Goal: Communication & Community: Answer question/provide support

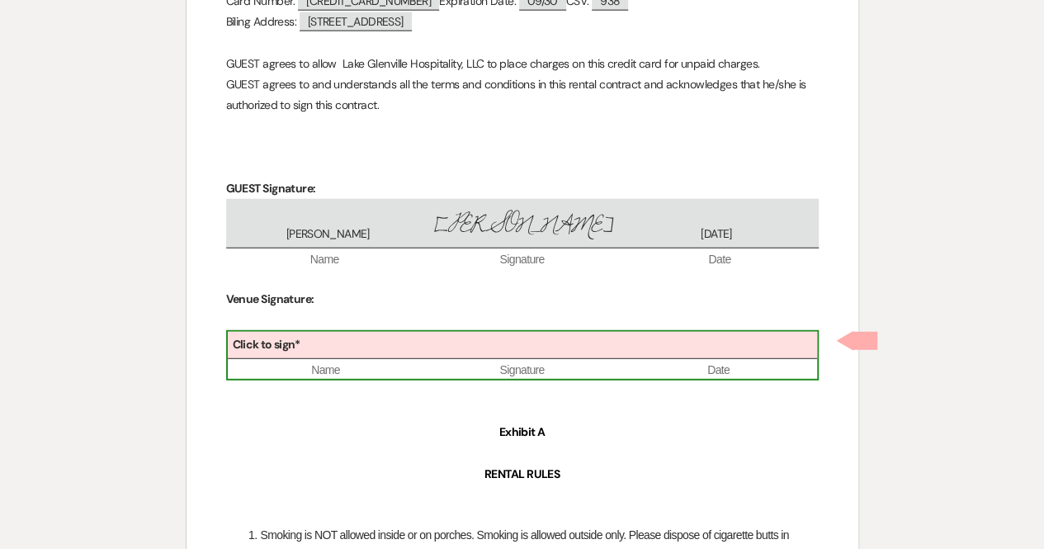
scroll to position [2036, 0]
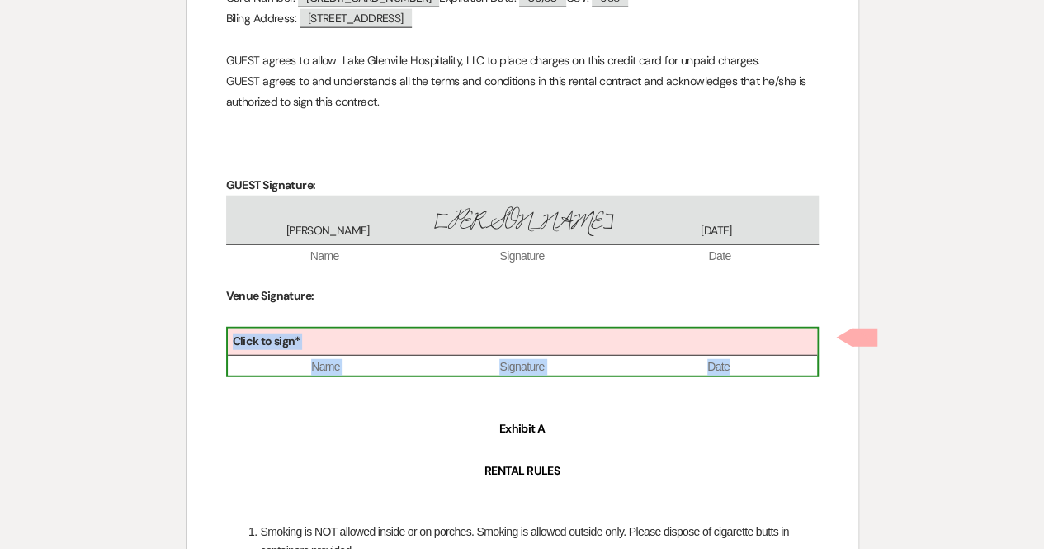
click at [446, 342] on div "Click to sign*" at bounding box center [522, 342] width 589 height 27
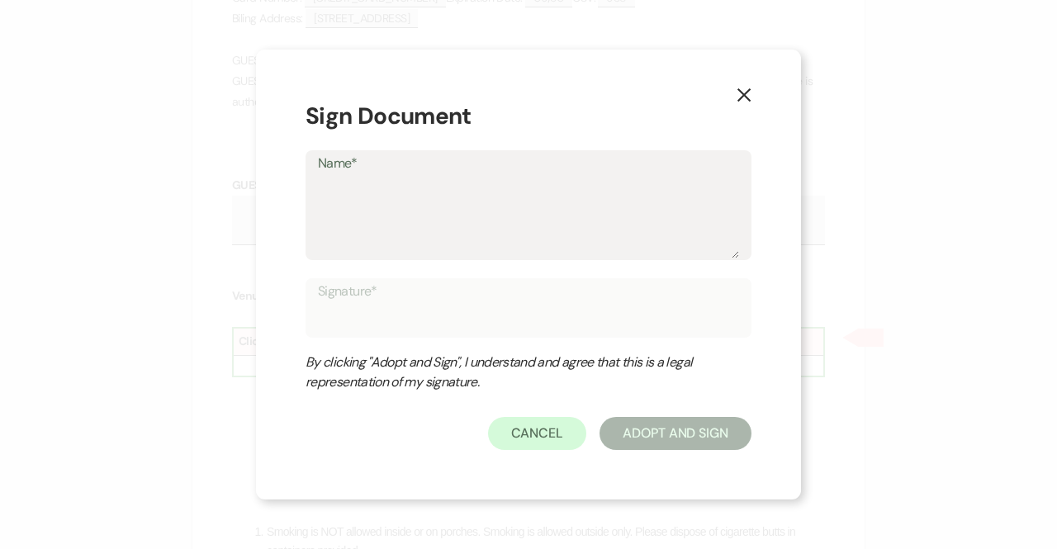
type textarea "M"
type input "M"
type textarea "Mi"
type input "Mi"
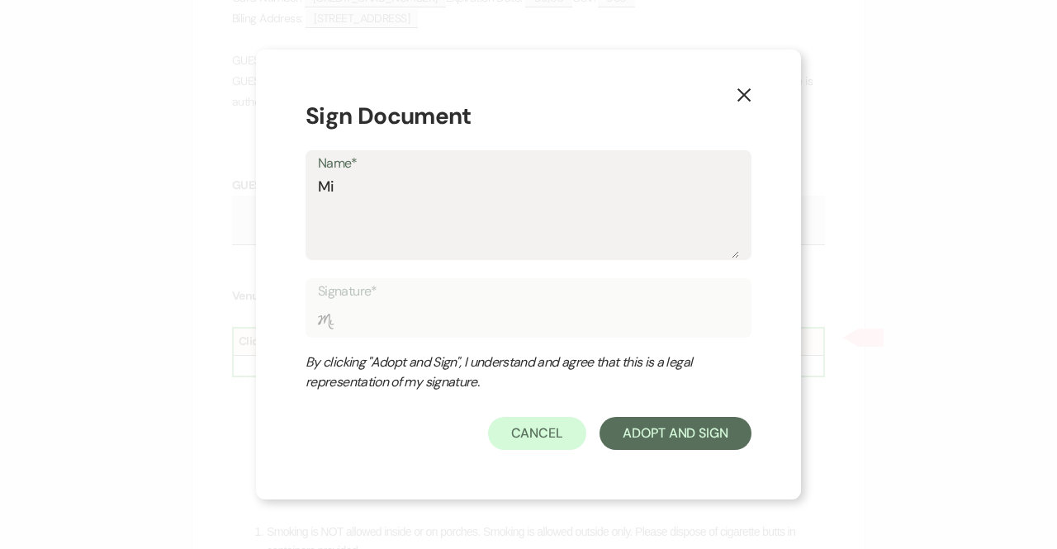
type textarea "Mic"
type input "Mic"
type textarea "Mich"
type input "Mich"
type textarea "Miche"
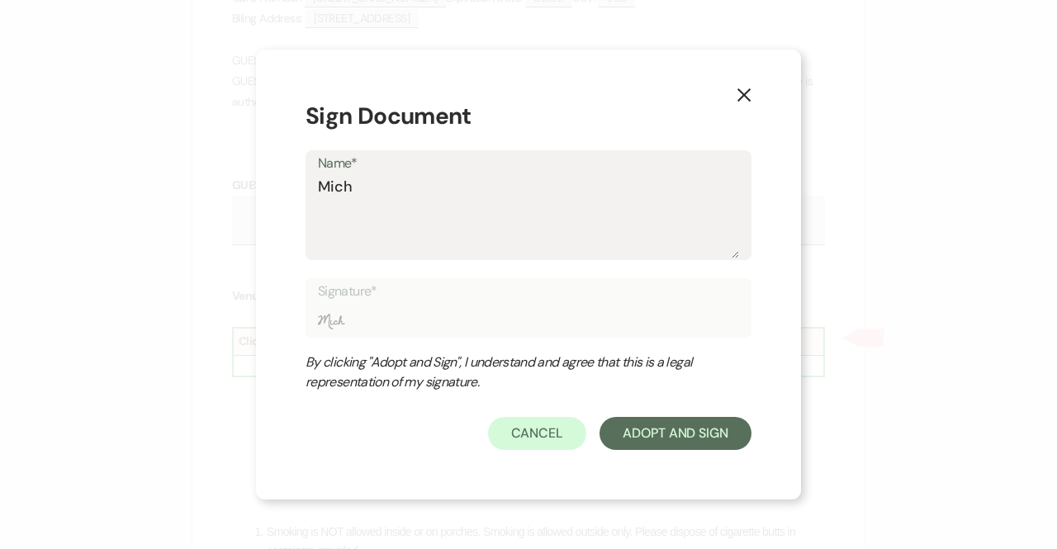
type input "Miche"
type textarea "[PERSON_NAME]"
type input "[PERSON_NAME]"
type textarea "[PERSON_NAME]"
type input "[PERSON_NAME]"
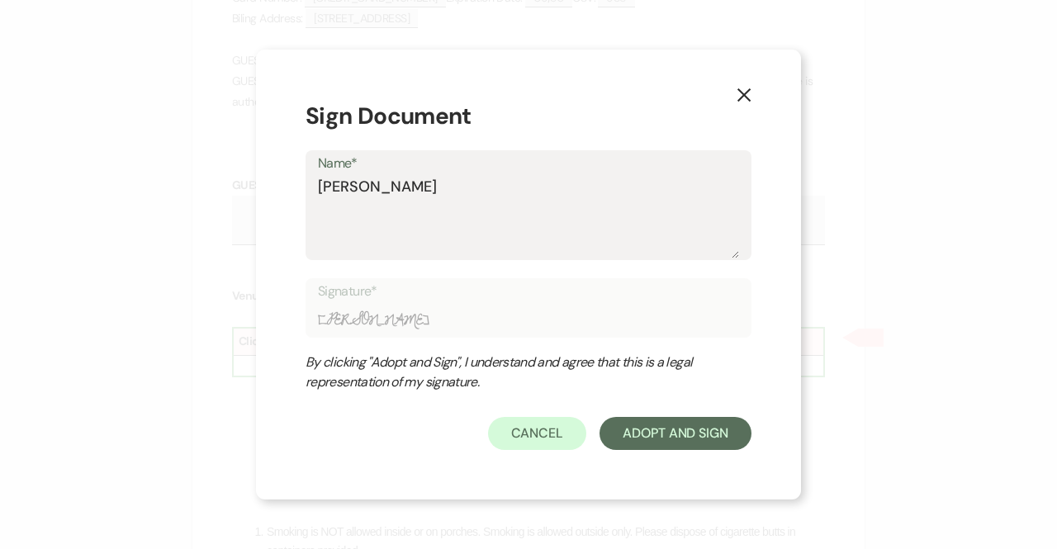
type textarea "[PERSON_NAME]"
type input "[PERSON_NAME]"
type textarea "[PERSON_NAME]"
type input "[PERSON_NAME]"
type textarea "[PERSON_NAME]"
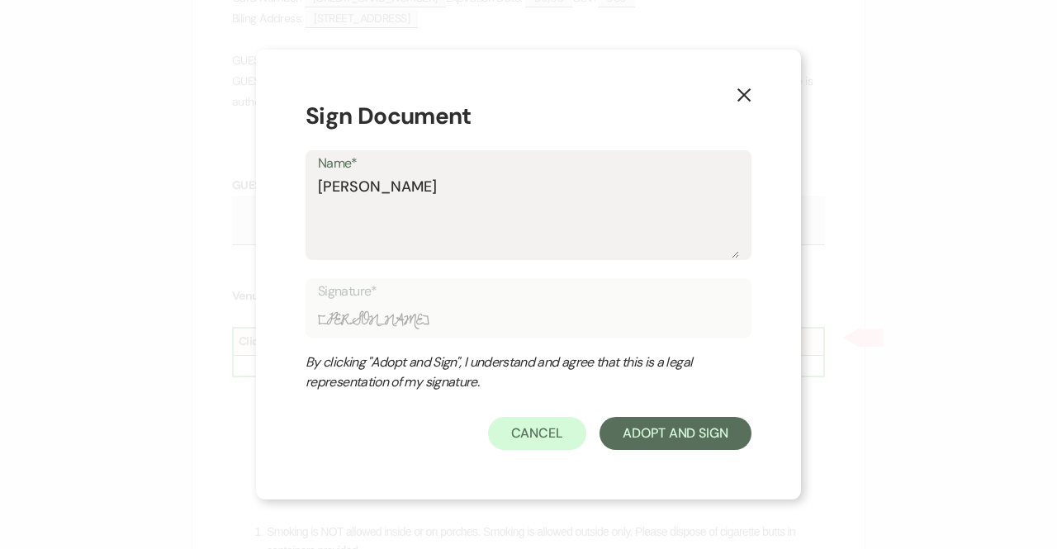
type input "[PERSON_NAME]"
type textarea "[PERSON_NAME]"
type input "[PERSON_NAME]"
type textarea "[PERSON_NAME]"
type input "[PERSON_NAME]"
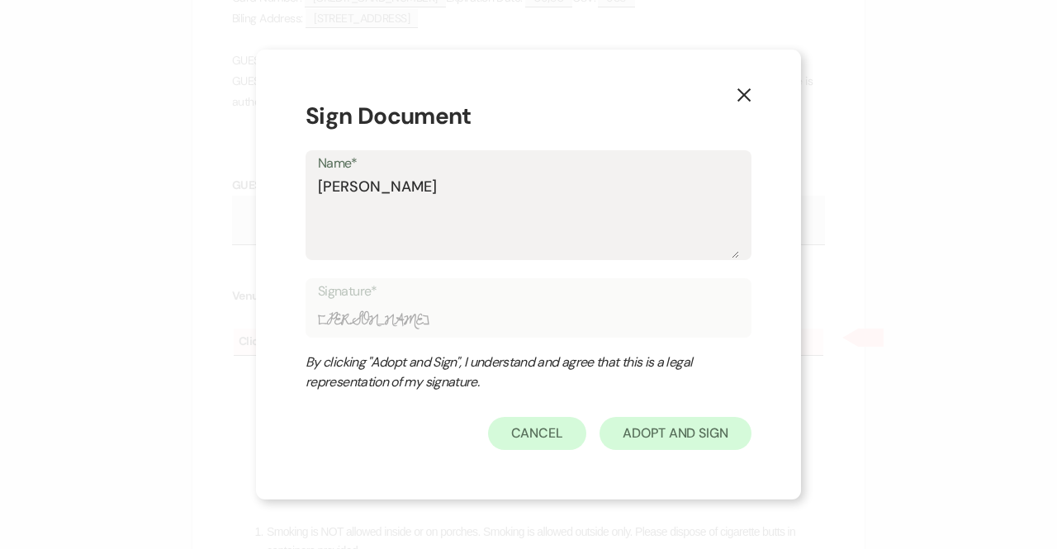
type textarea "[PERSON_NAME]"
click at [632, 432] on button "Adopt And Sign" at bounding box center [675, 433] width 152 height 33
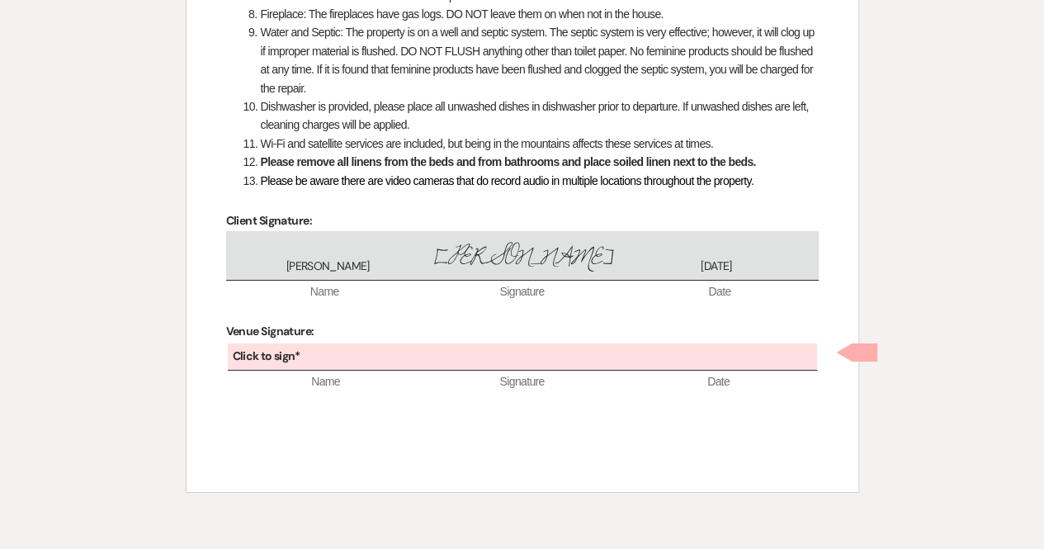
scroll to position [2834, 0]
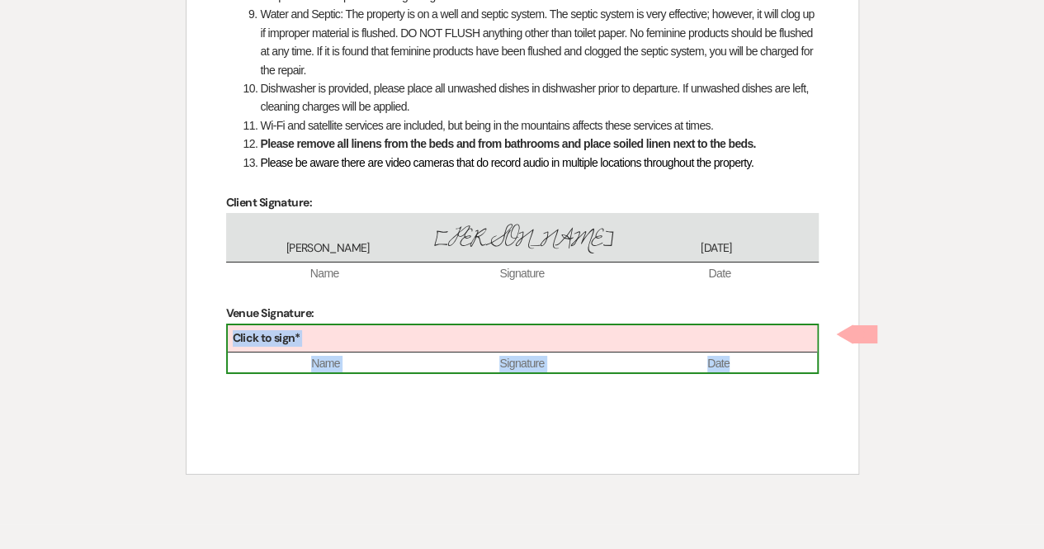
click at [495, 334] on div "Click to sign*" at bounding box center [522, 338] width 589 height 27
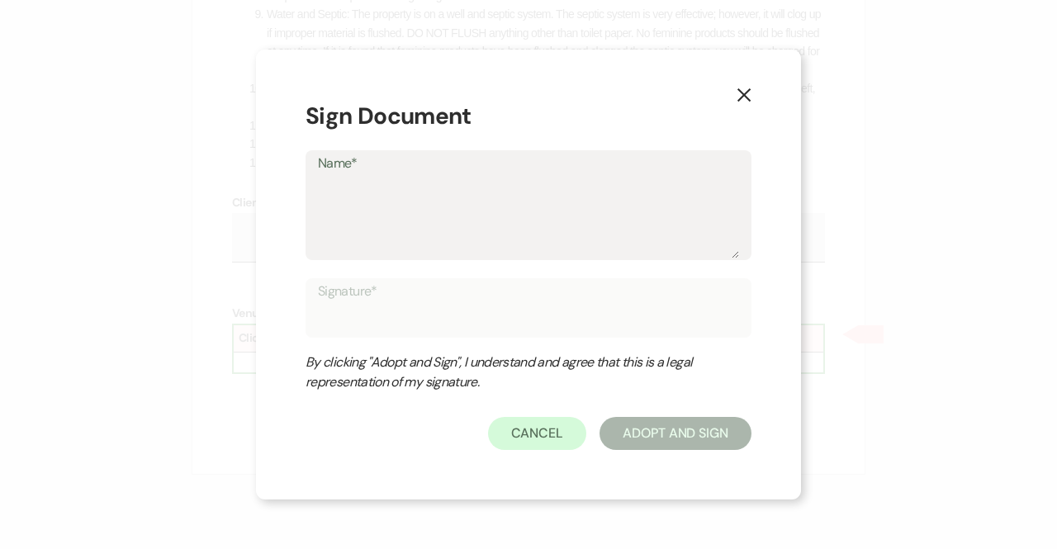
type textarea "M"
type input "M"
type textarea "Mi"
type input "Mi"
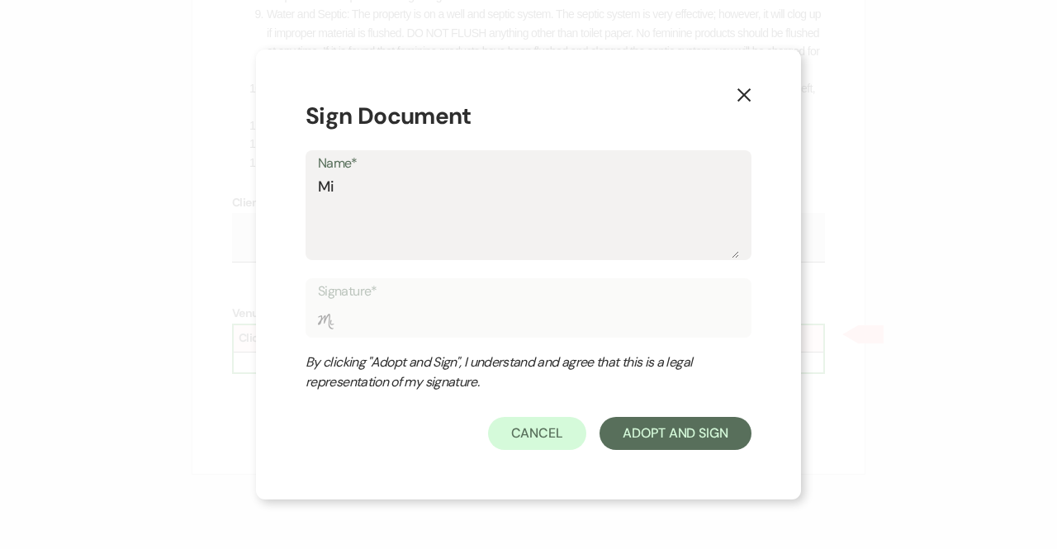
type textarea "Mic"
type input "Mic"
type textarea "Mich"
type input "Mich"
type textarea "Miche"
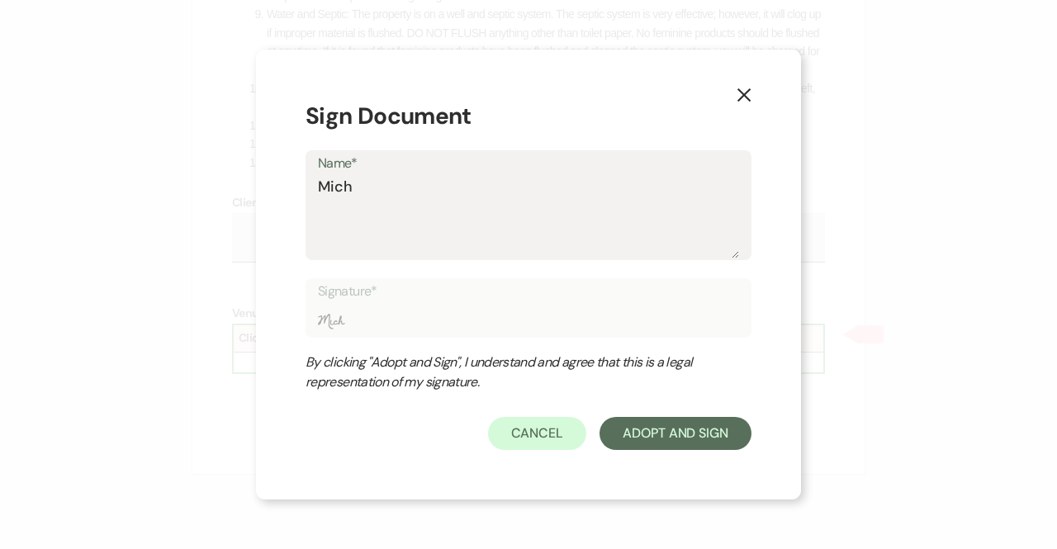
type input "Miche"
type textarea "[PERSON_NAME]"
type input "[PERSON_NAME]"
type textarea "[PERSON_NAME]"
type input "[PERSON_NAME]"
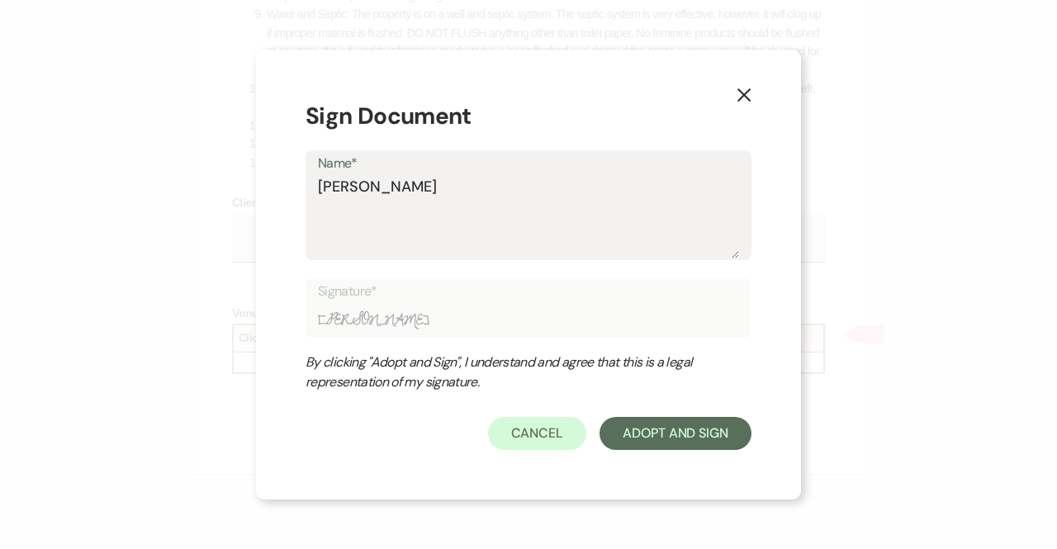
type textarea "[PERSON_NAME]"
type input "[PERSON_NAME]"
type textarea "[PERSON_NAME]"
type input "[PERSON_NAME]"
type textarea "[PERSON_NAME]"
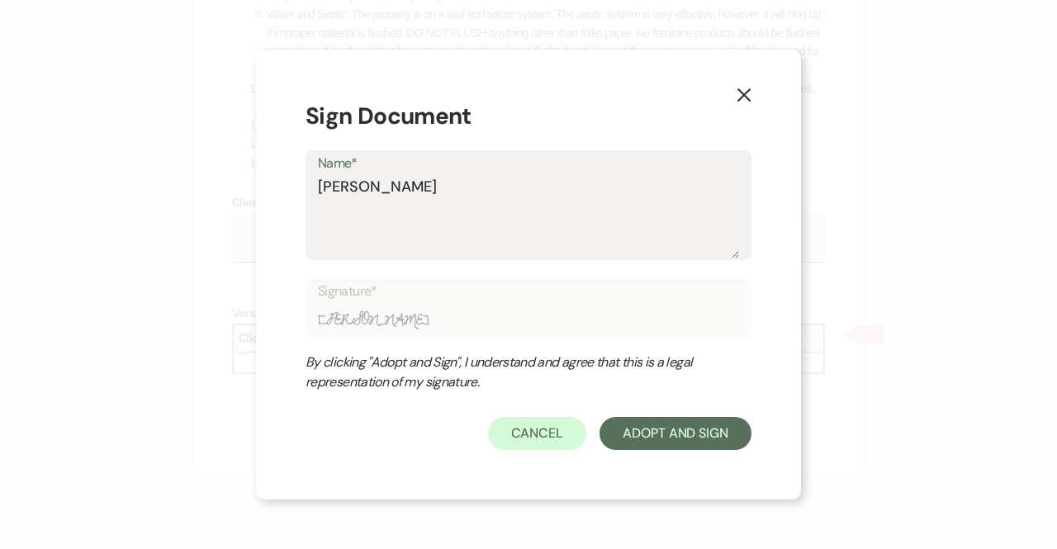
type input "[PERSON_NAME]"
type textarea "[PERSON_NAME]"
type input "[PERSON_NAME]"
type textarea "[PERSON_NAME]"
type input "[PERSON_NAME]"
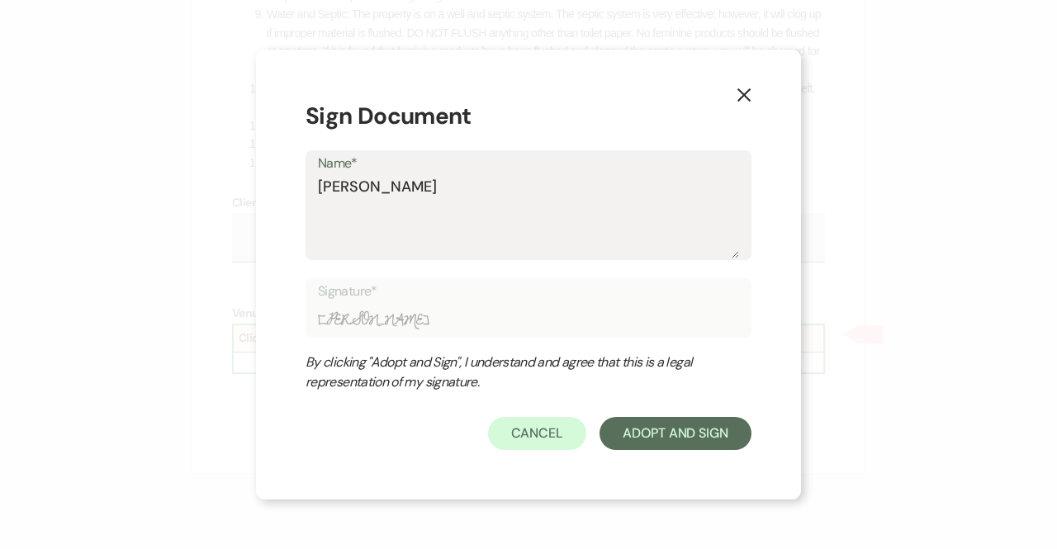
type textarea "[PERSON_NAME]"
type input "[PERSON_NAME]"
type textarea "[PERSON_NAME]"
type input "[PERSON_NAME]"
type textarea "[PERSON_NAME]"
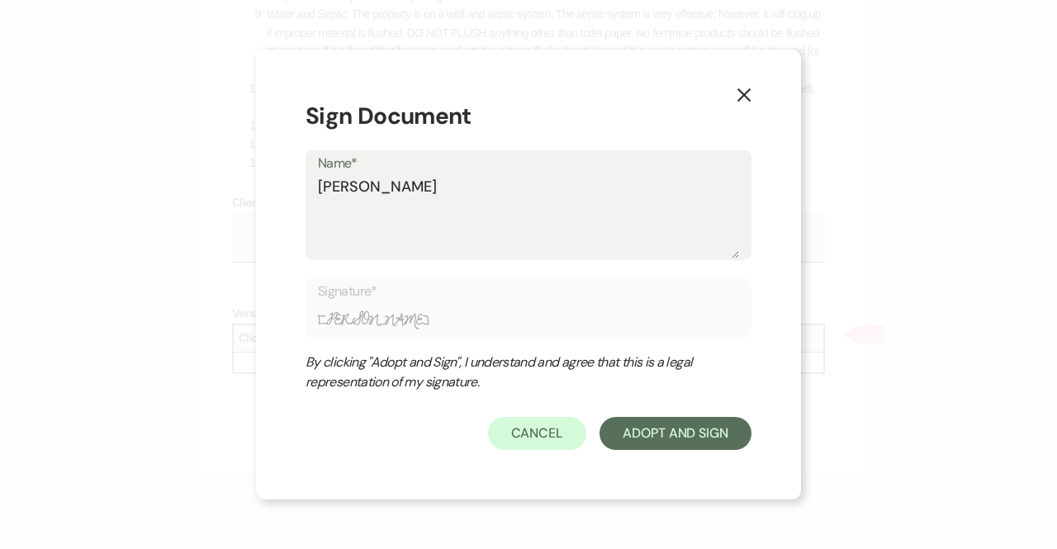
type input "[PERSON_NAME]"
type textarea "[PERSON_NAME]"
type input "[PERSON_NAME]"
type textarea "[PERSON_NAME]"
type input "[PERSON_NAME]"
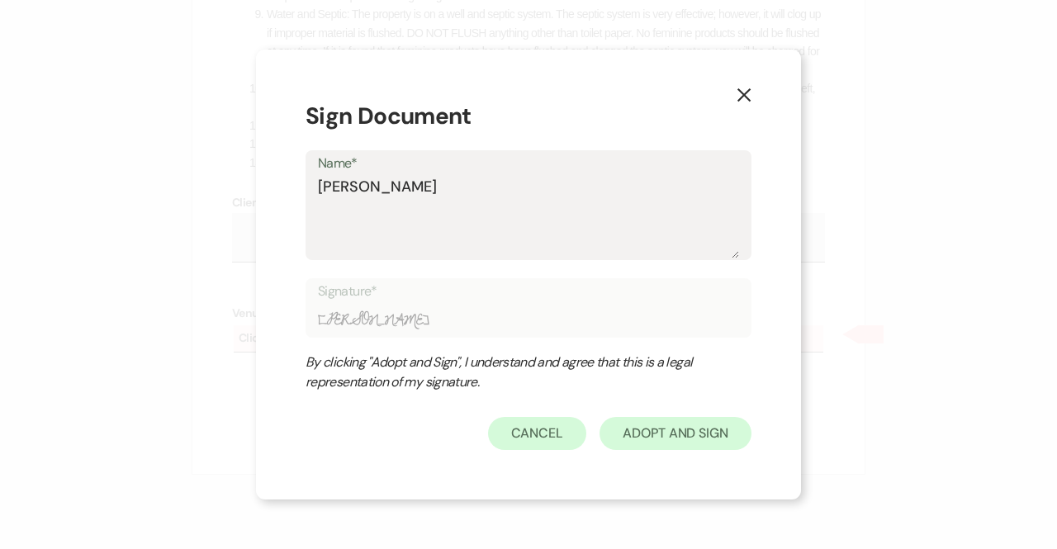
type textarea "[PERSON_NAME]"
click at [658, 433] on button "Adopt And Sign" at bounding box center [675, 433] width 152 height 33
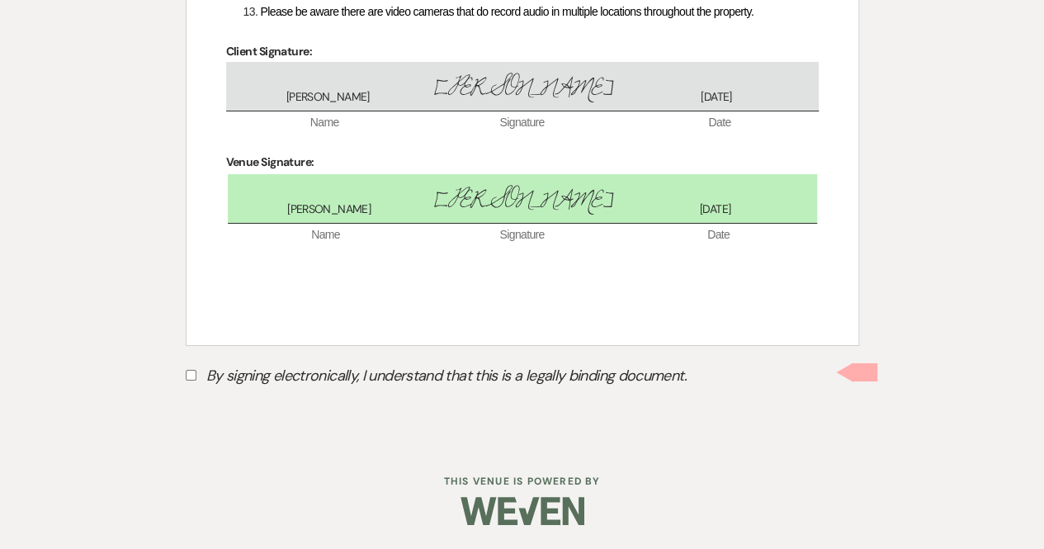
scroll to position [2987, 0]
click at [189, 376] on input "By signing electronically, I understand that this is a legally binding document." at bounding box center [191, 374] width 11 height 11
checkbox input "true"
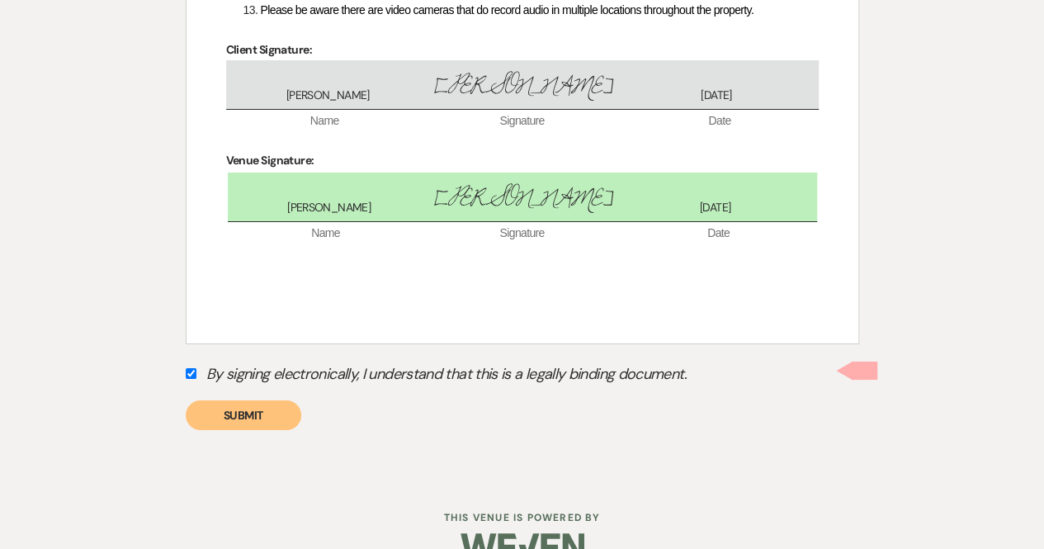
click at [239, 419] on button "Submit" at bounding box center [244, 415] width 116 height 30
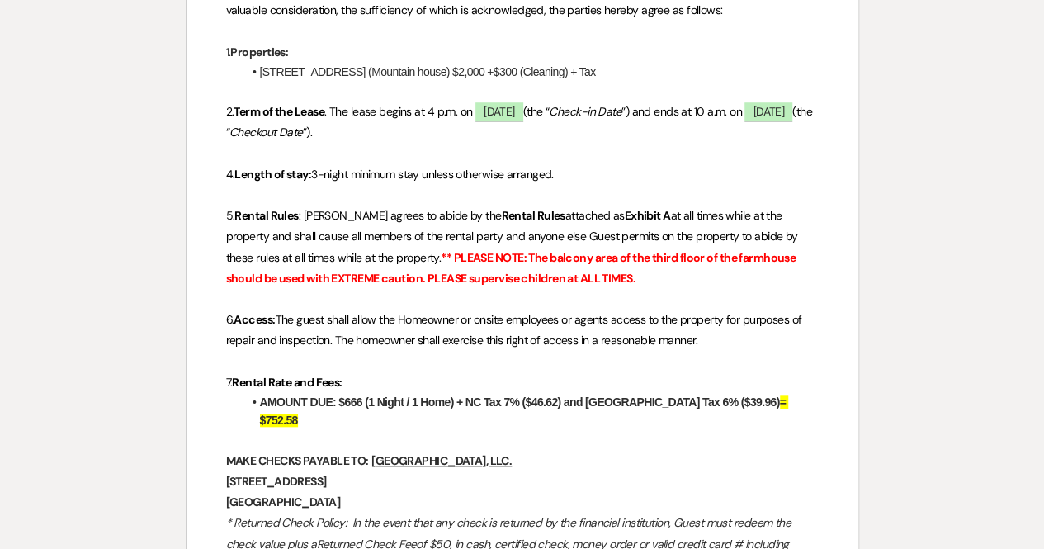
scroll to position [0, 0]
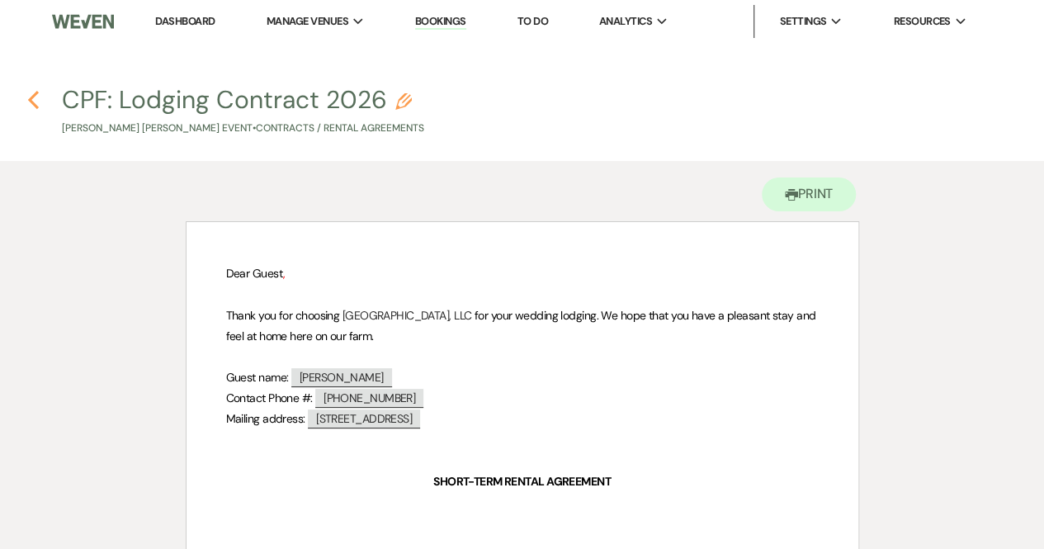
click at [31, 101] on use "button" at bounding box center [33, 100] width 11 height 18
click at [185, 22] on link "Dashboard" at bounding box center [184, 21] width 59 height 14
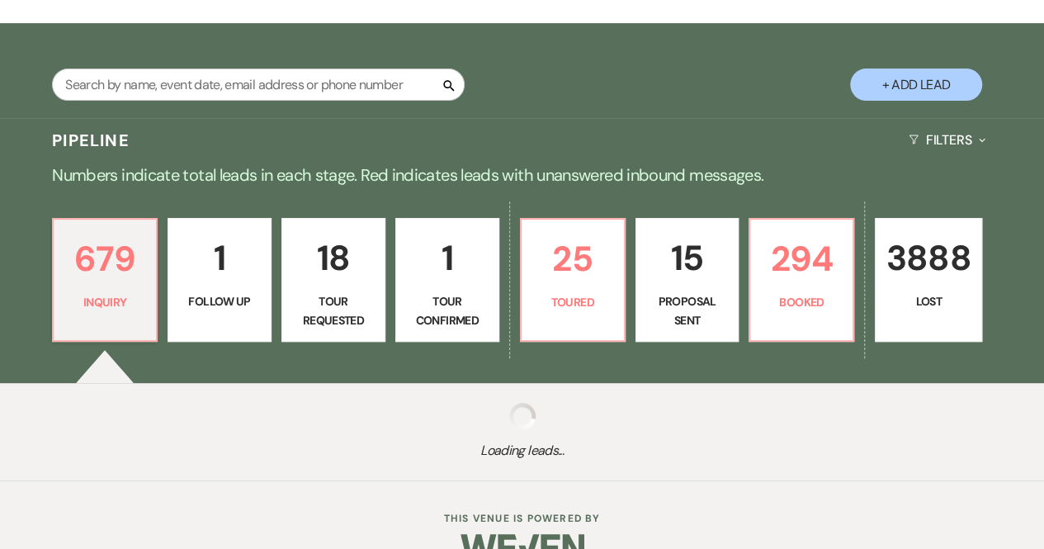
scroll to position [282, 0]
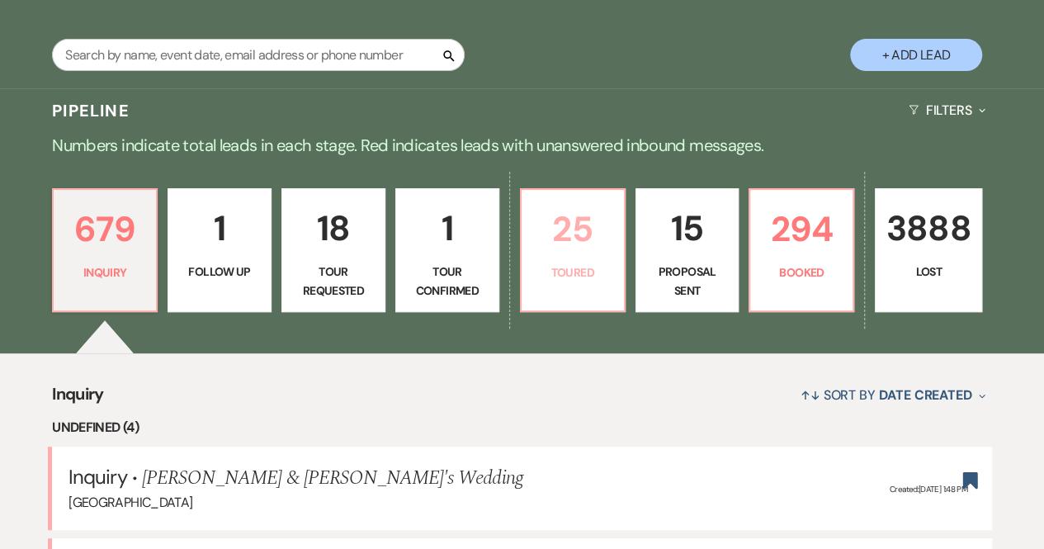
click at [584, 463] on h5 "Inquiry · [PERSON_NAME] & [PERSON_NAME]'s Wedding" at bounding box center [522, 478] width 907 height 30
click at [578, 447] on li "Inquiry · [PERSON_NAME] & [PERSON_NAME]'s Wedding [GEOGRAPHIC_DATA] Created: [D…" at bounding box center [522, 488] width 940 height 83
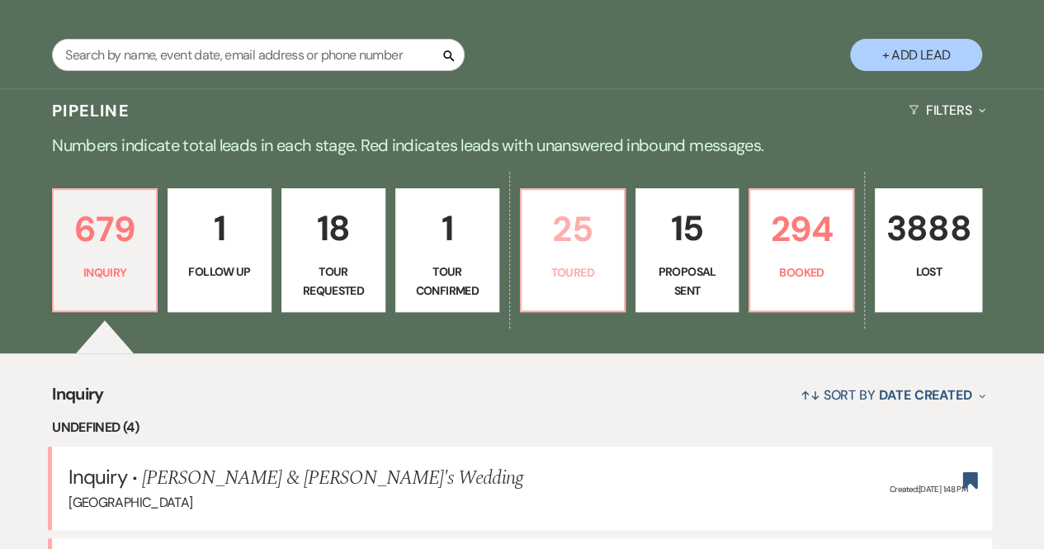
click at [578, 447] on li "Inquiry · [PERSON_NAME] & [PERSON_NAME]'s Wedding [GEOGRAPHIC_DATA] Created: [D…" at bounding box center [522, 488] width 940 height 83
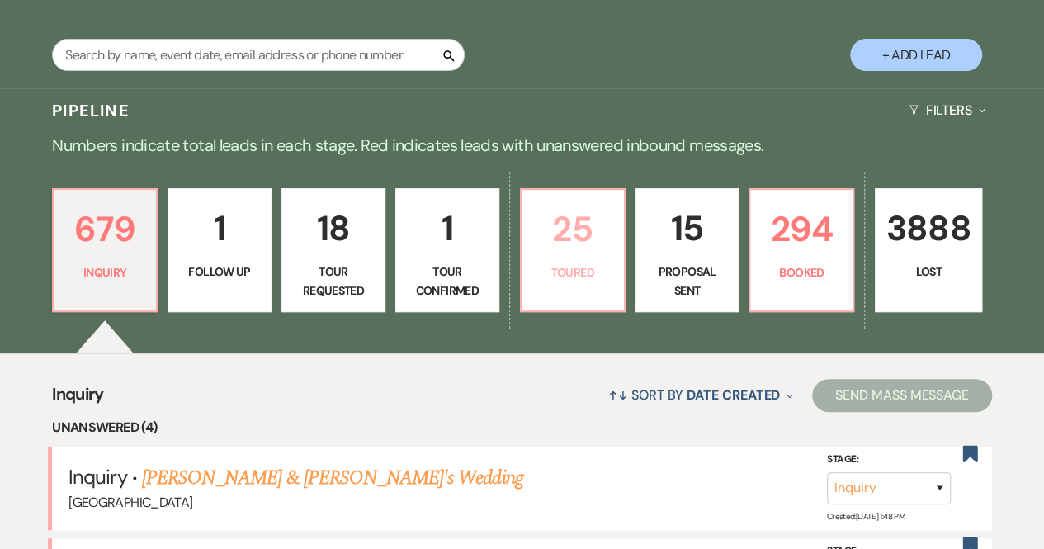
scroll to position [330, 0]
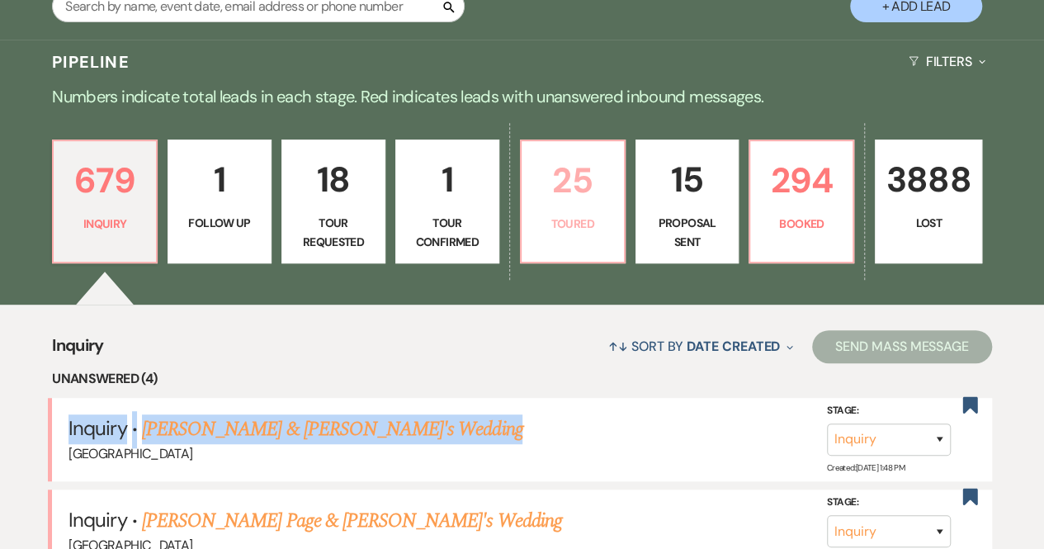
click at [593, 233] on link "25 Toured" at bounding box center [573, 202] width 106 height 124
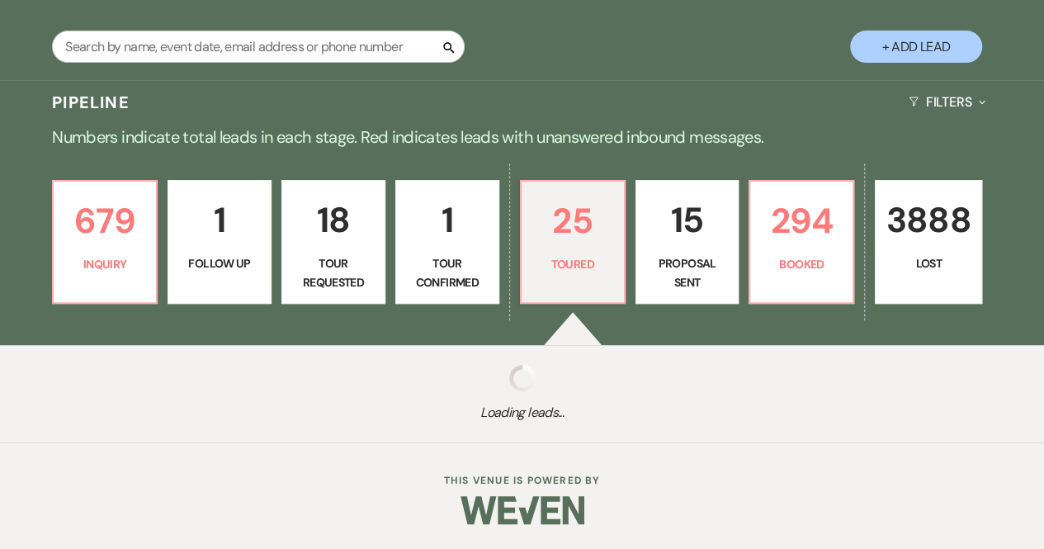
select select "5"
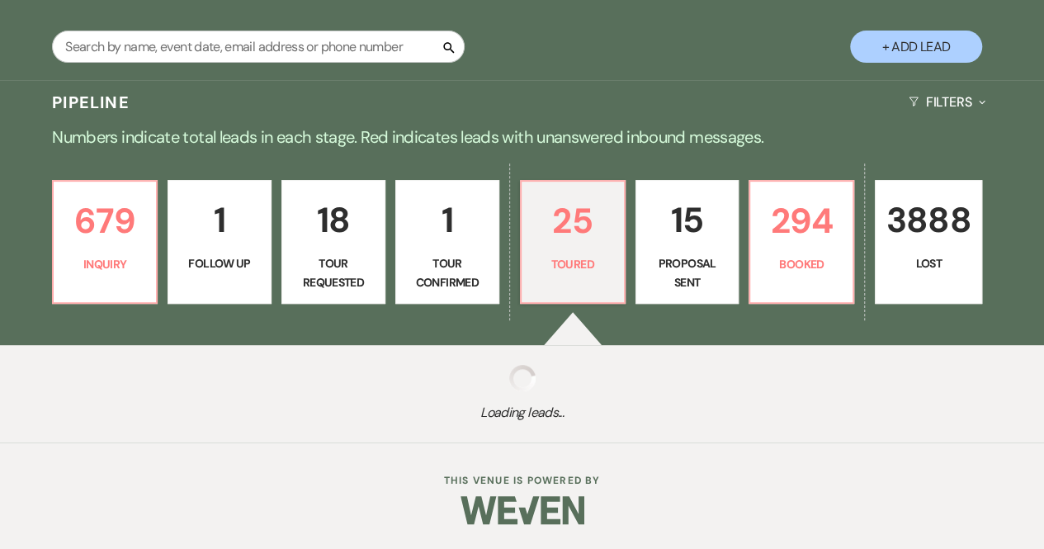
select select "5"
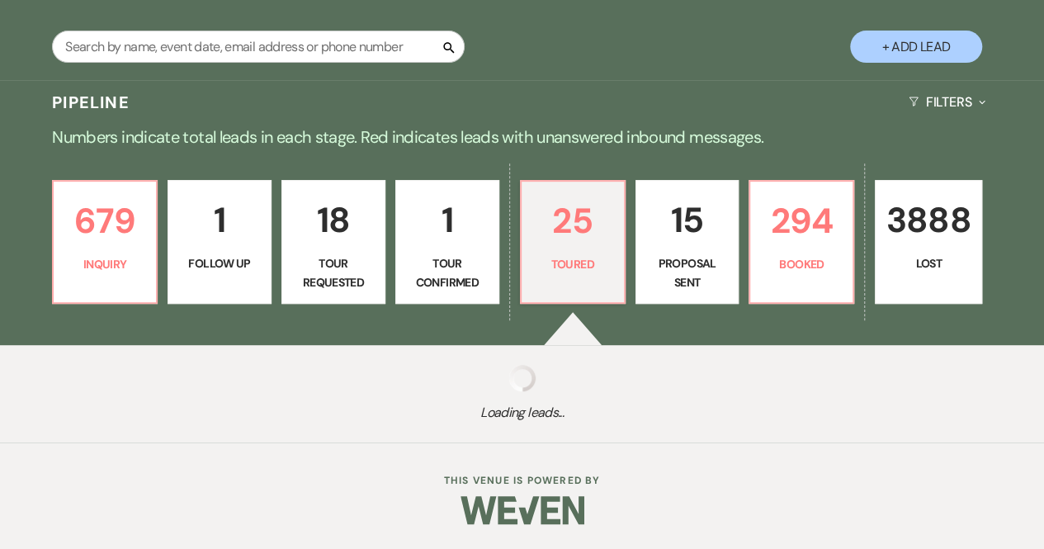
select select "5"
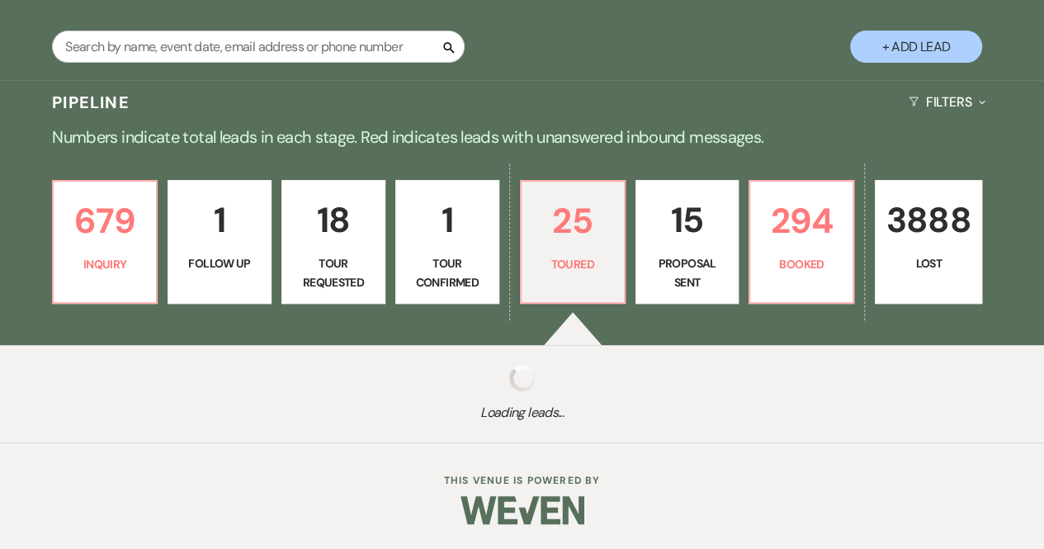
select select "5"
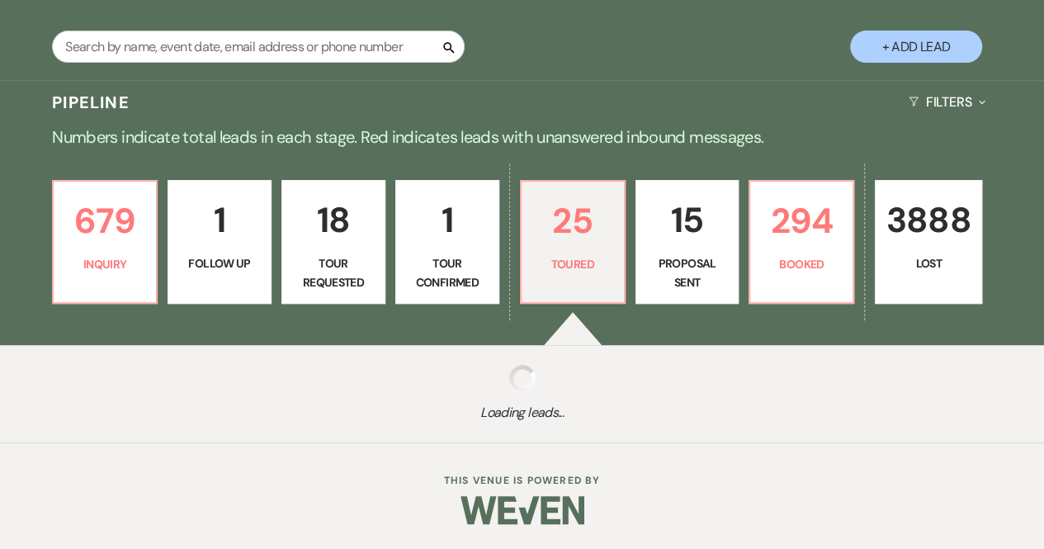
select select "5"
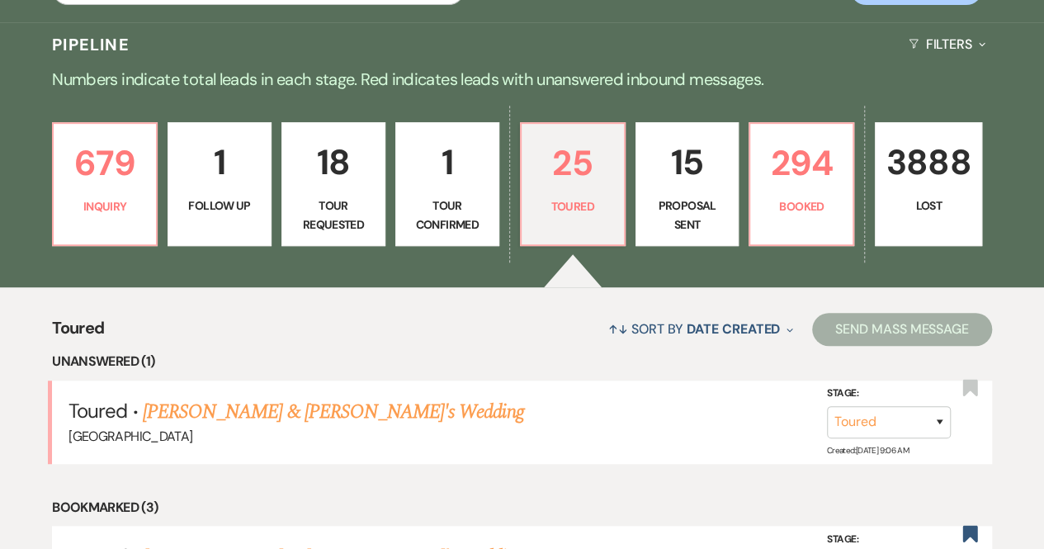
scroll to position [348, 0]
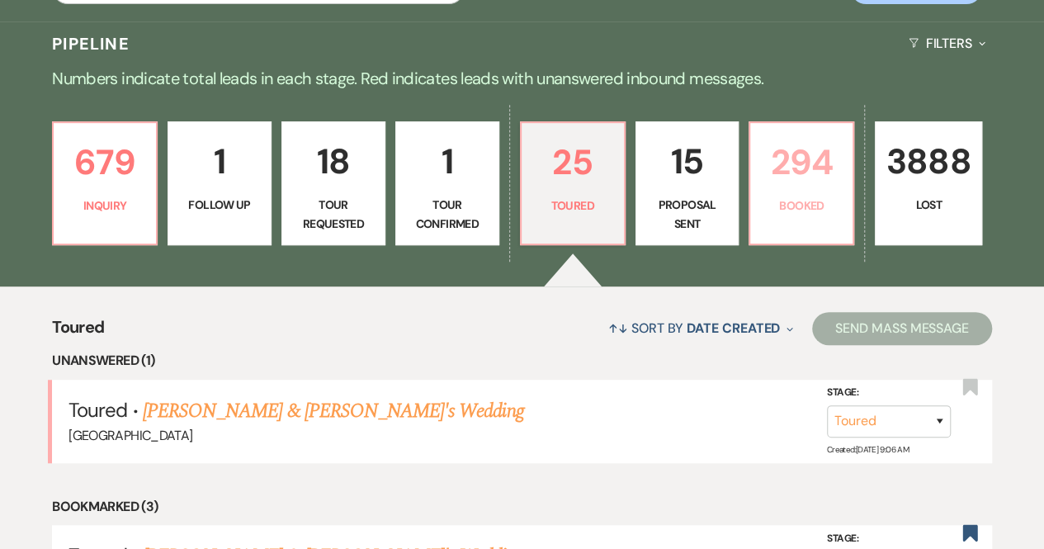
click at [803, 181] on p "294" at bounding box center [801, 162] width 83 height 55
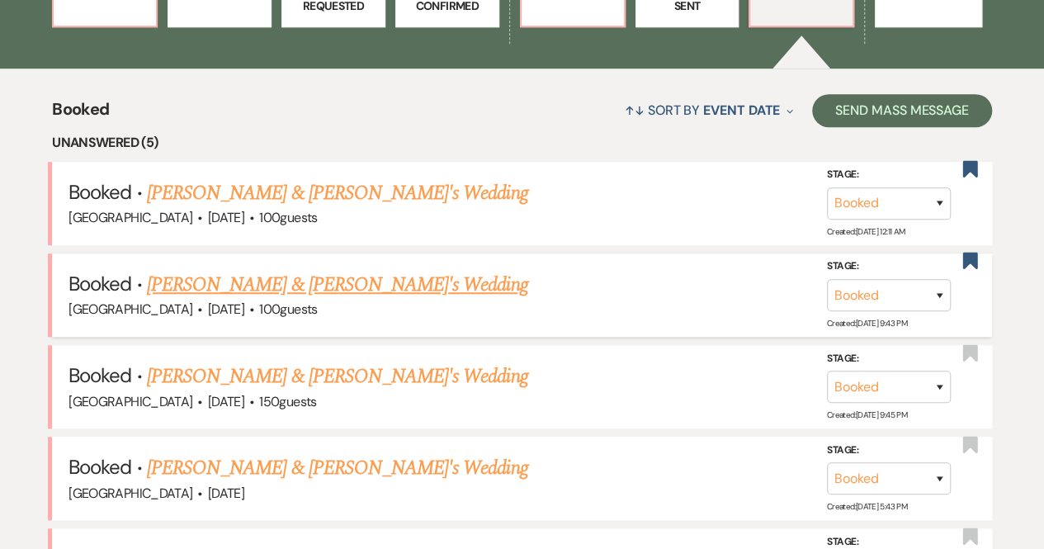
scroll to position [567, 0]
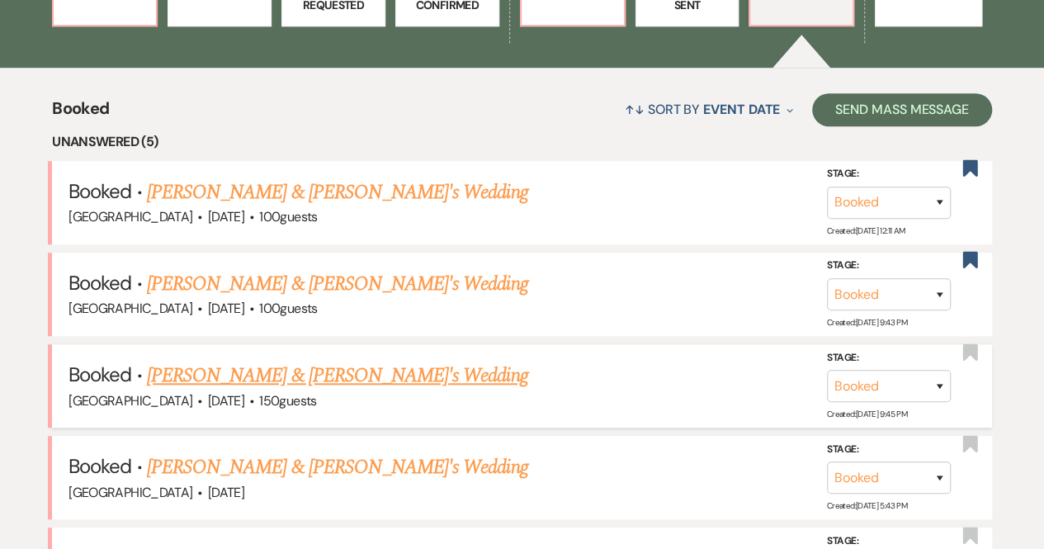
click at [337, 370] on link "[PERSON_NAME] & [PERSON_NAME]'s Wedding" at bounding box center [337, 376] width 381 height 30
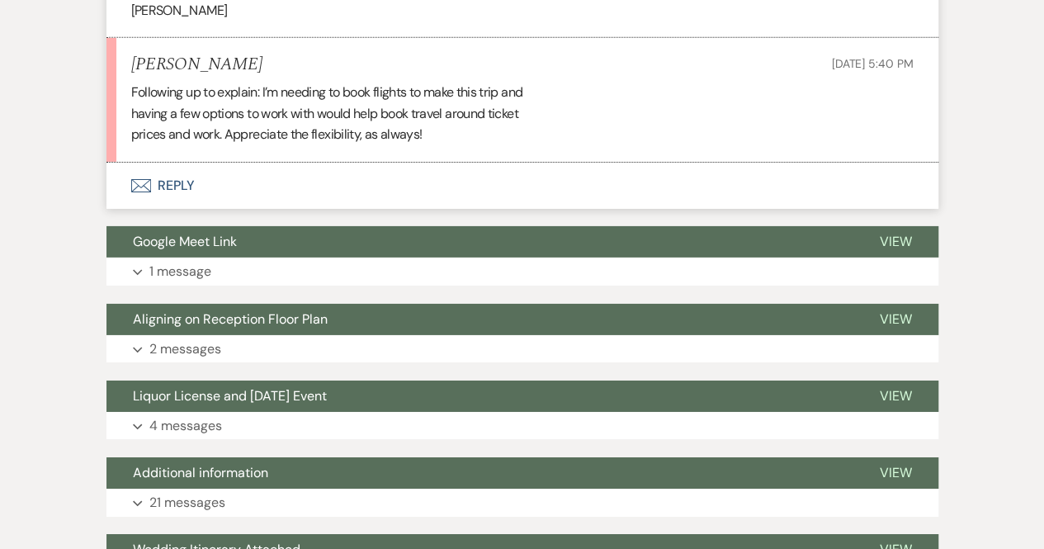
scroll to position [49635, 0]
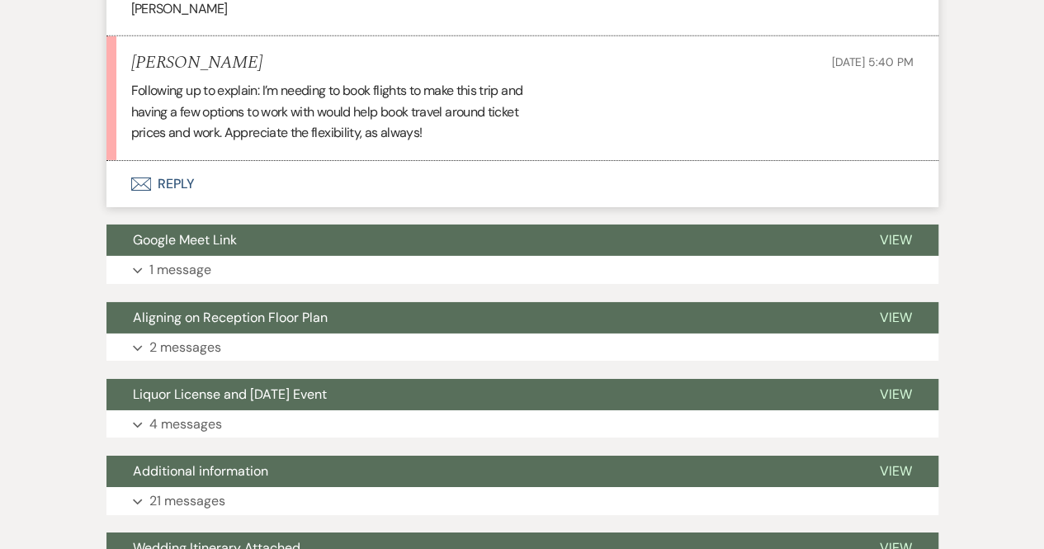
click at [182, 207] on button "Envelope Reply" at bounding box center [522, 184] width 832 height 46
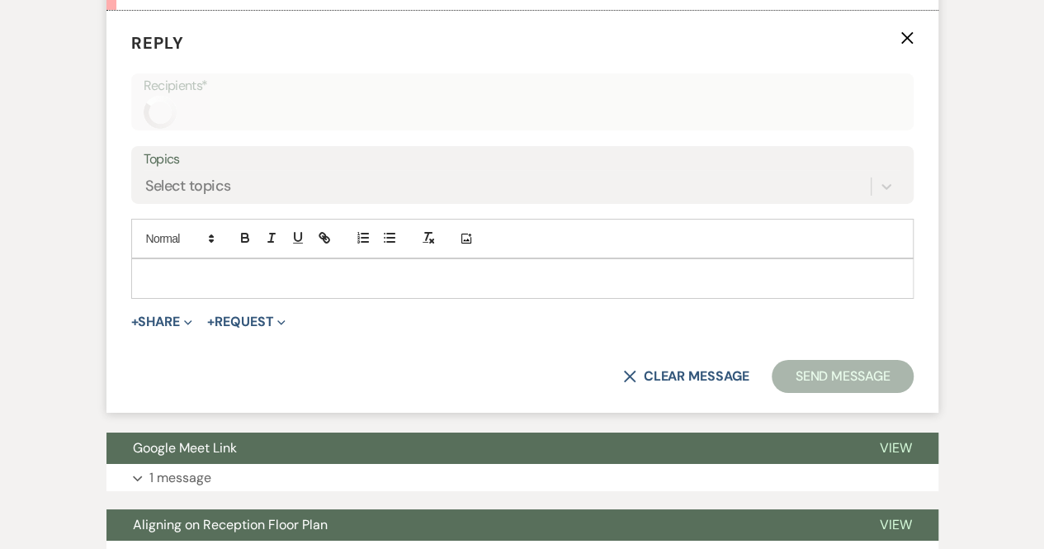
scroll to position [49823, 0]
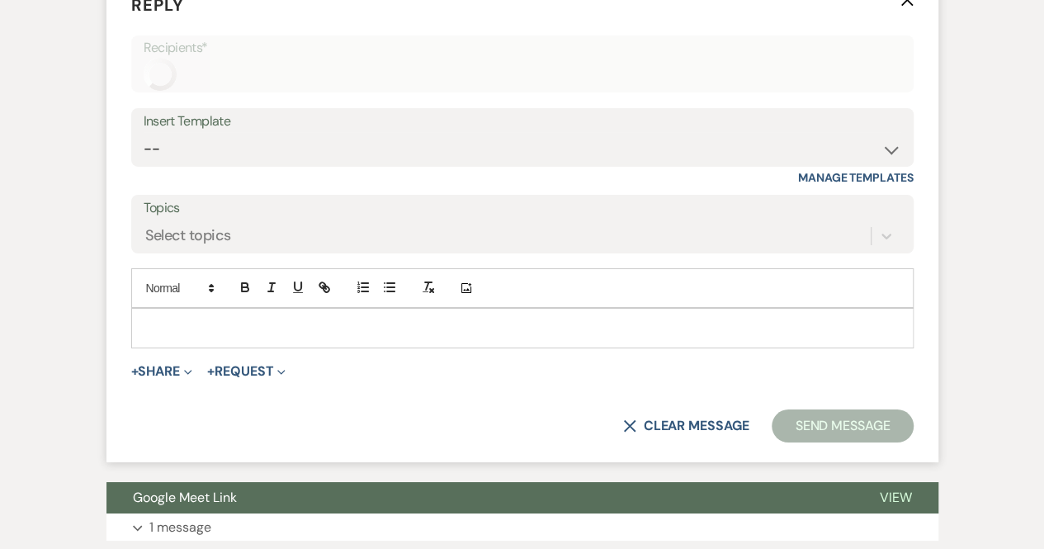
click at [168, 337] on p at bounding box center [522, 328] width 756 height 18
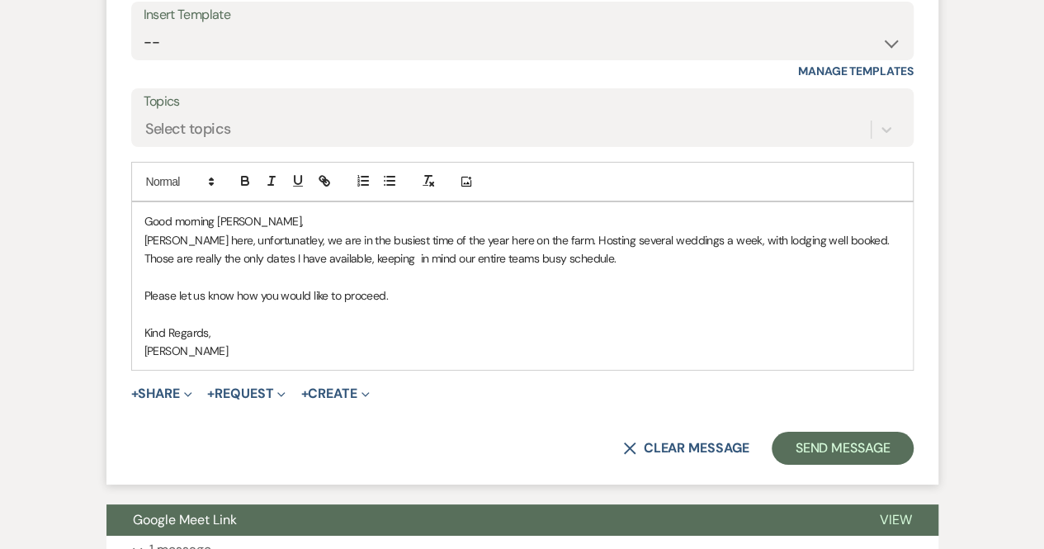
scroll to position [49929, 0]
click at [835, 268] on p "[PERSON_NAME] here, unfortunatley, we are in the busiest time of the year here …" at bounding box center [522, 249] width 756 height 37
click at [558, 268] on p "[PERSON_NAME] here, unfortunatley, we are in the busiest time of the year here …" at bounding box center [522, 249] width 756 height 37
drag, startPoint x: 702, startPoint y: 357, endPoint x: 648, endPoint y: 357, distance: 53.7
click at [648, 268] on p "[PERSON_NAME] here, unfortunatley, we are in the busiest time of the year here …" at bounding box center [522, 249] width 756 height 37
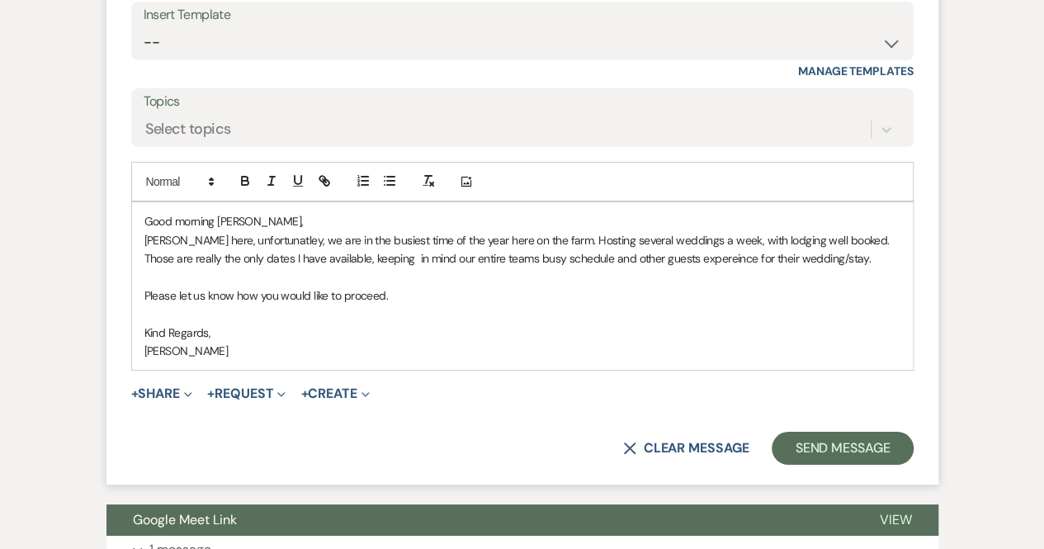
drag, startPoint x: 648, startPoint y: 357, endPoint x: 643, endPoint y: 417, distance: 59.6
click at [643, 323] on p at bounding box center [522, 314] width 756 height 18
drag, startPoint x: 703, startPoint y: 353, endPoint x: 652, endPoint y: 352, distance: 50.4
click at [652, 268] on p "[PERSON_NAME] here, unfortunatley, we are in the busiest time of the year here …" at bounding box center [522, 249] width 756 height 37
click at [831, 268] on p "[PERSON_NAME] here, unfortunatley, we are in the busiest time of the year here …" at bounding box center [522, 249] width 756 height 37
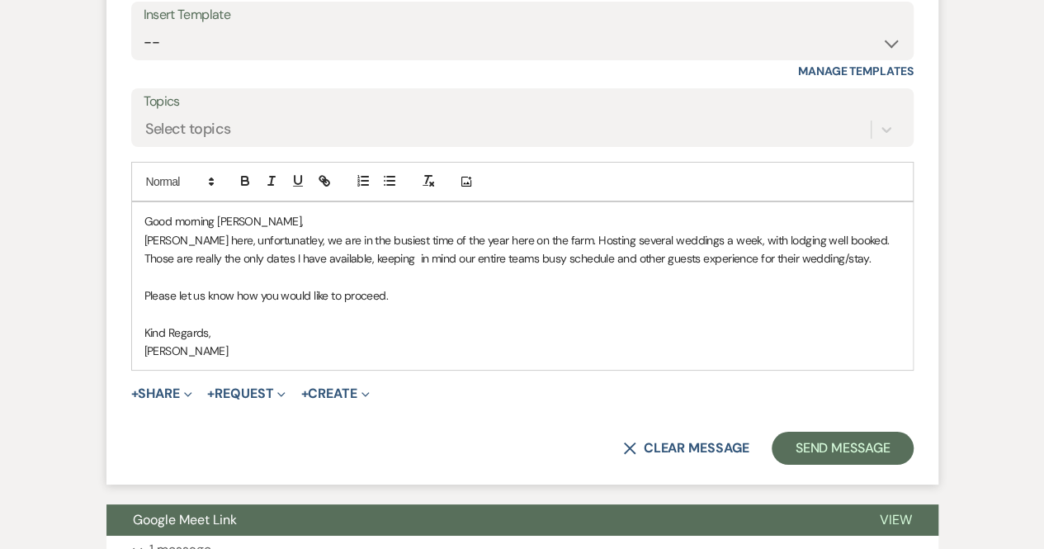
click at [831, 268] on p "[PERSON_NAME] here, unfortunatley, we are in the busiest time of the year here …" at bounding box center [522, 249] width 756 height 37
click at [811, 268] on p "[PERSON_NAME] here, unfortunatley, we are in the busiest time of the year here …" at bounding box center [522, 249] width 756 height 37
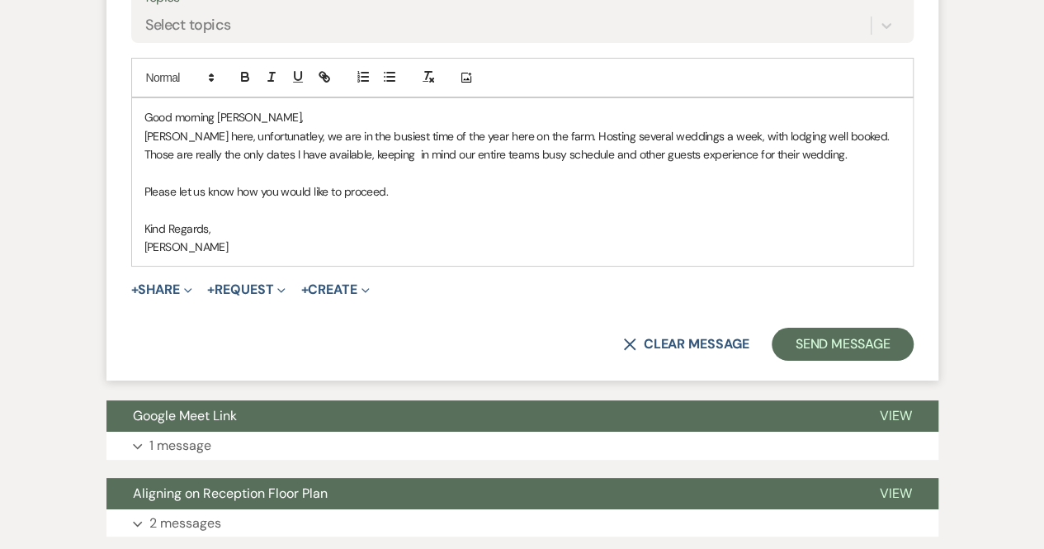
scroll to position [50036, 0]
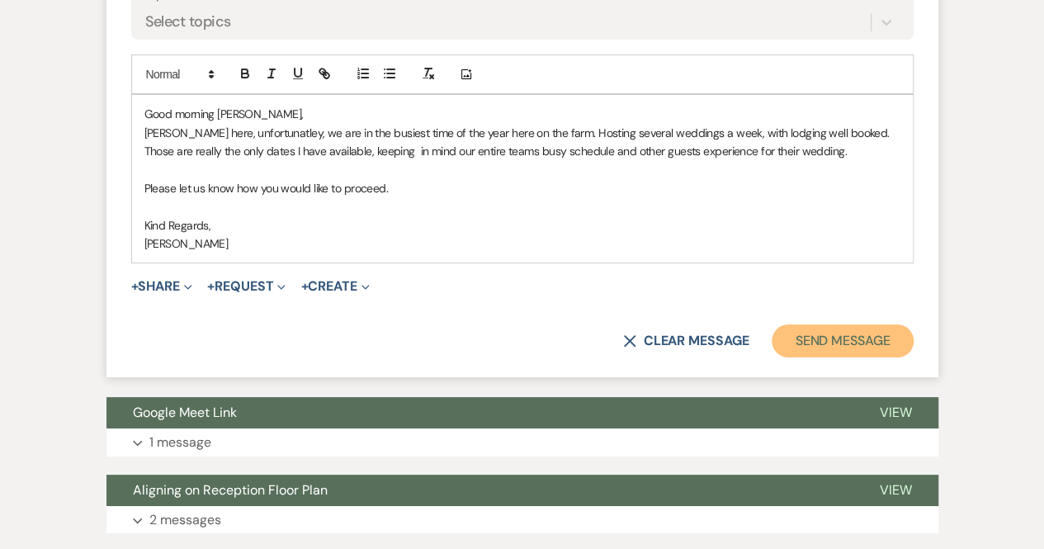
click at [821, 357] on button "Send Message" at bounding box center [842, 340] width 141 height 33
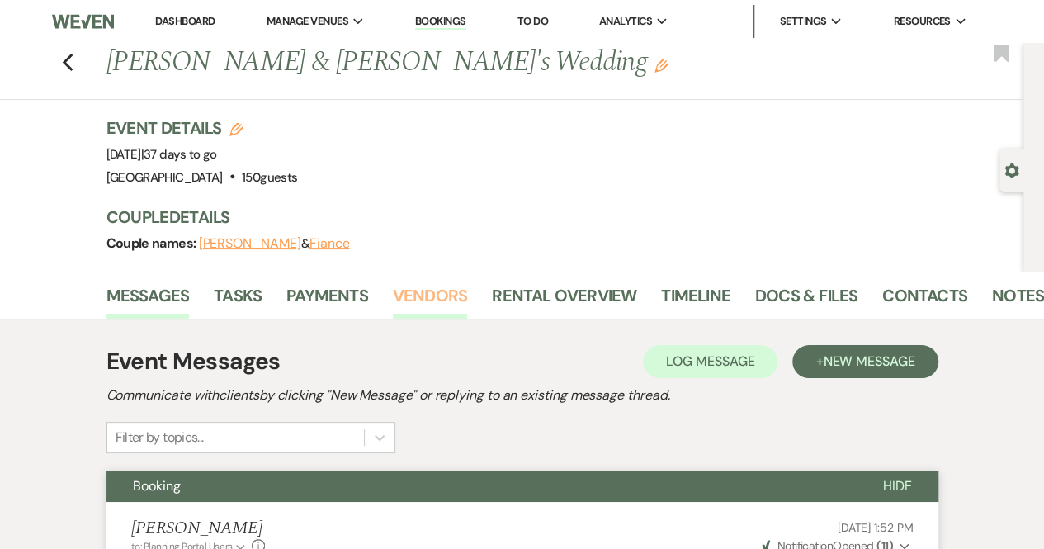
scroll to position [0, 17]
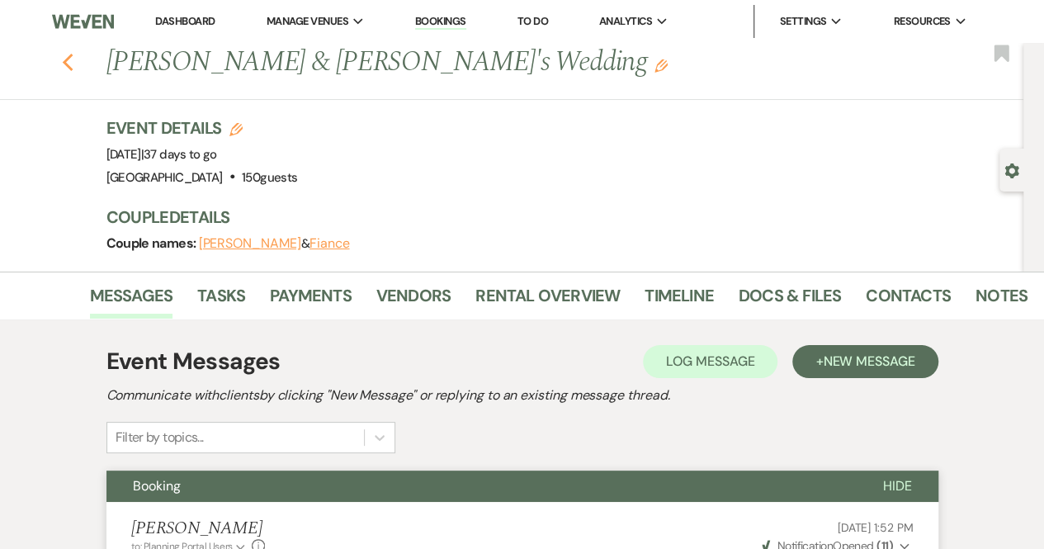
click at [71, 61] on use "button" at bounding box center [67, 63] width 11 height 18
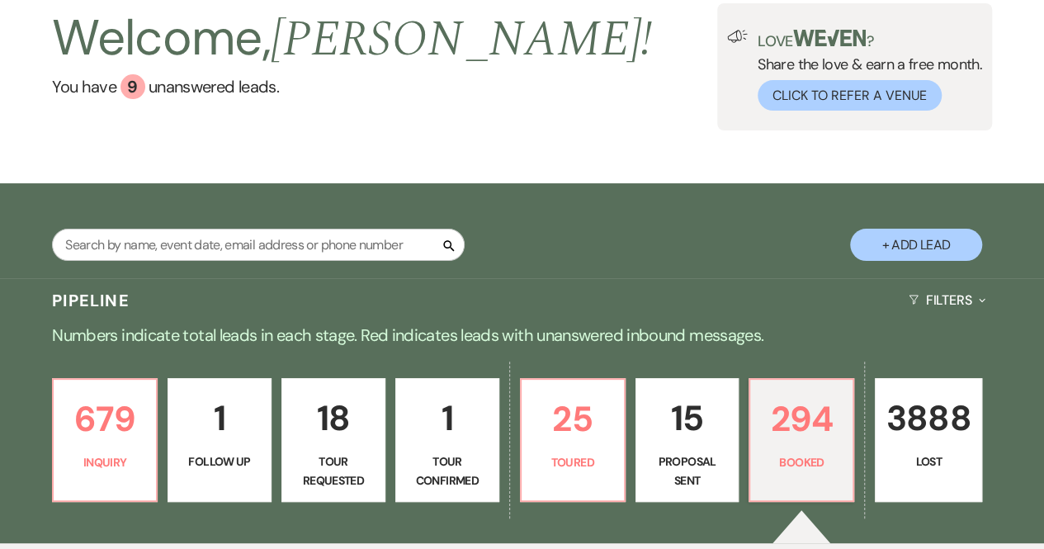
scroll to position [91, 0]
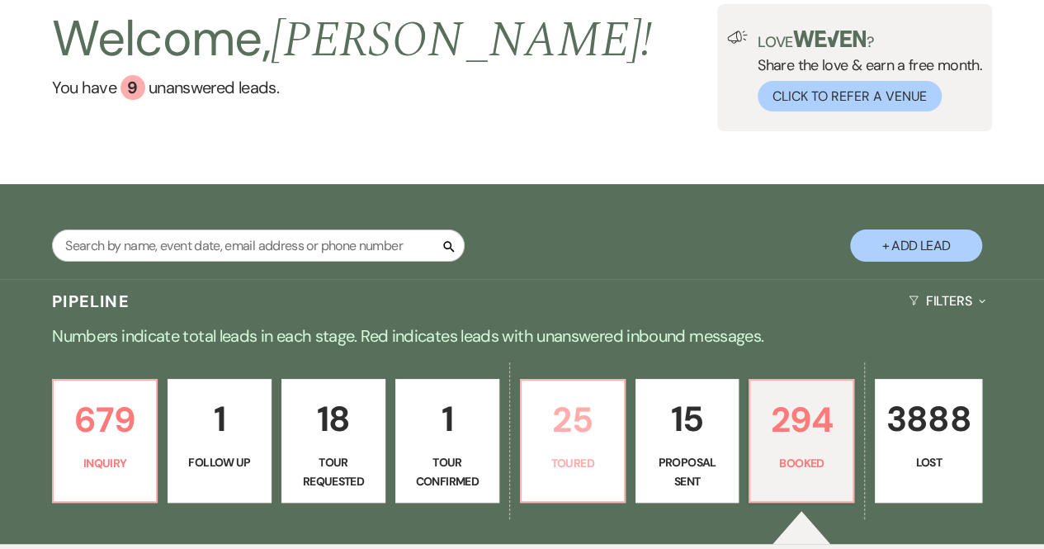
click at [563, 417] on p "25" at bounding box center [573, 419] width 83 height 55
select select "5"
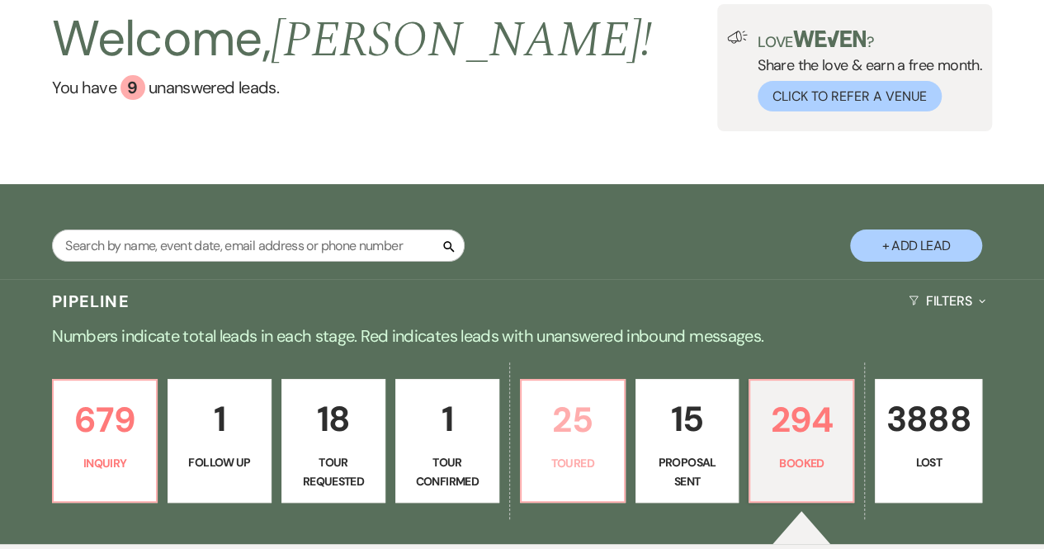
select select "5"
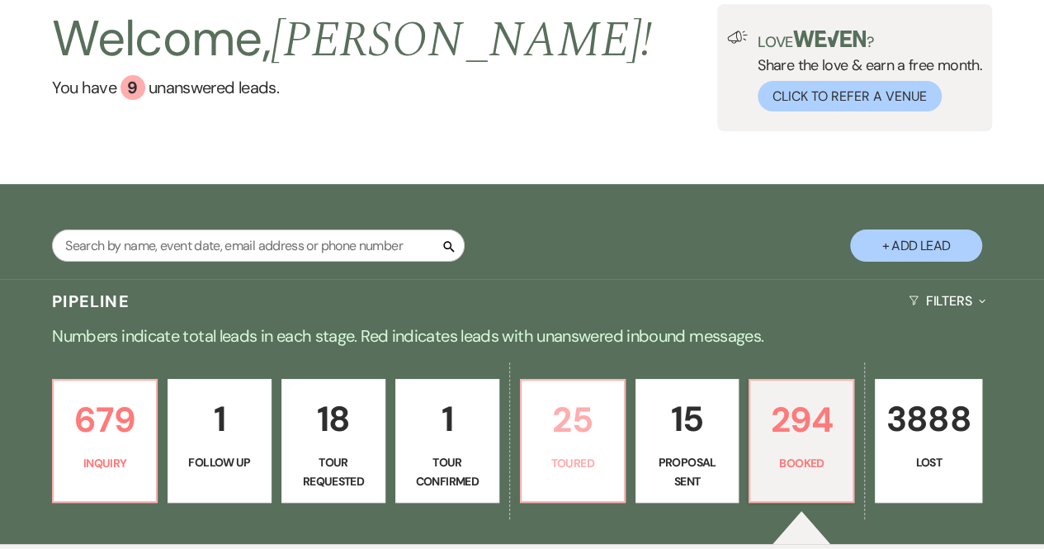
select select "5"
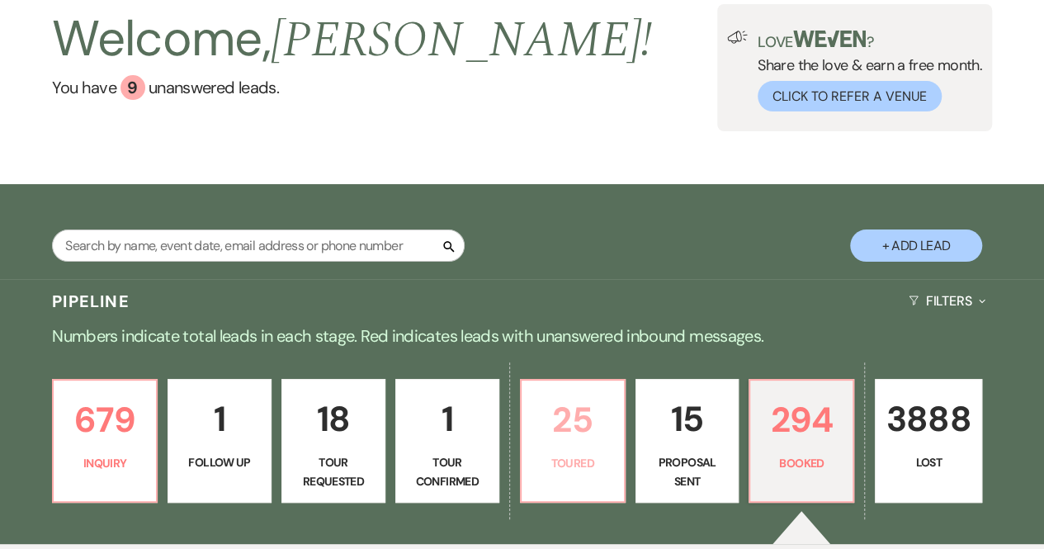
select select "5"
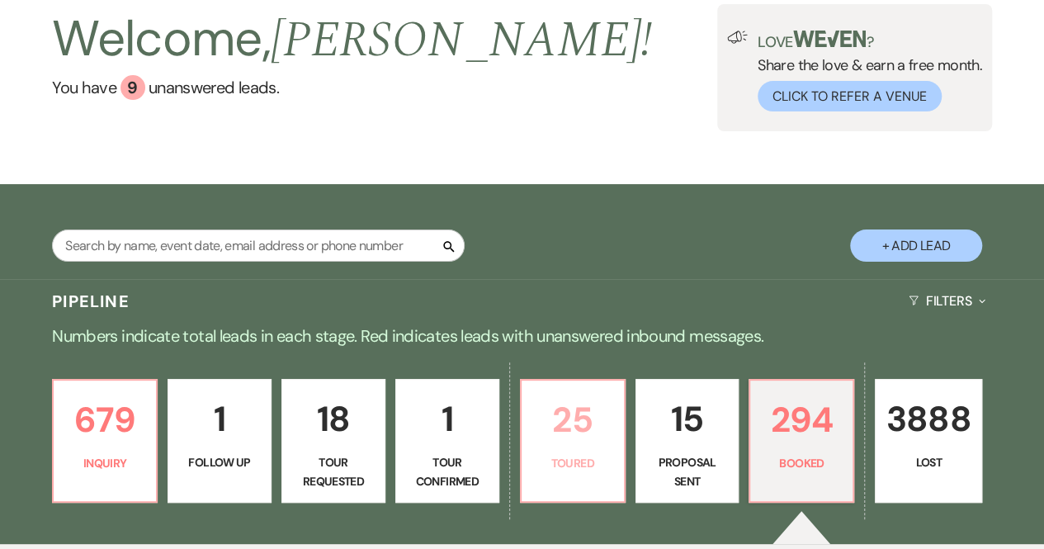
select select "5"
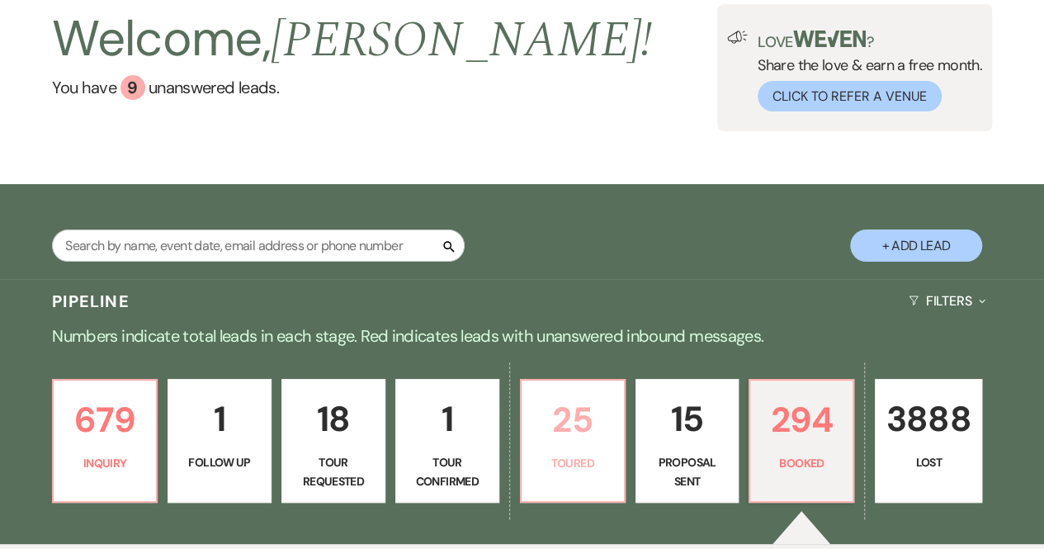
select select "5"
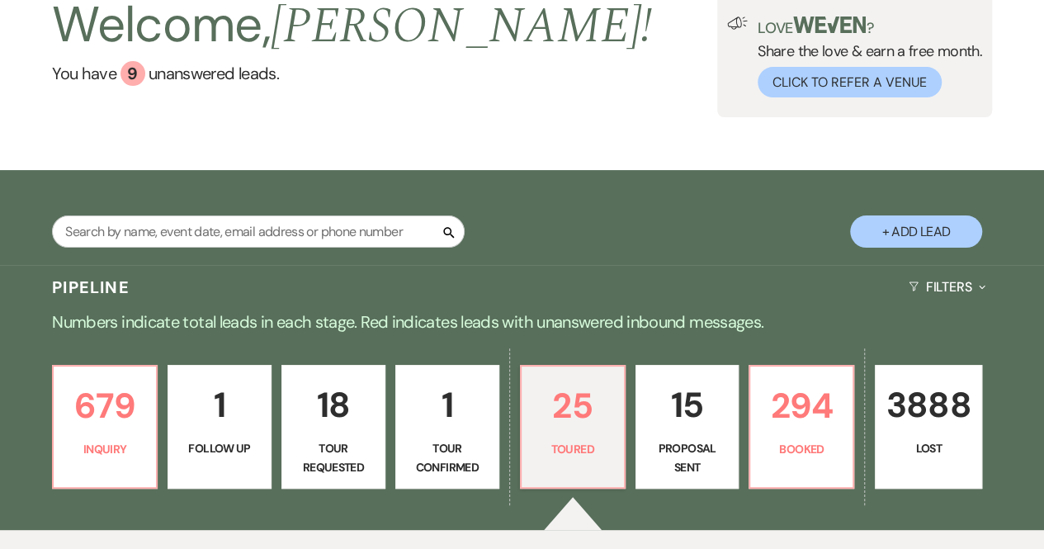
scroll to position [99, 0]
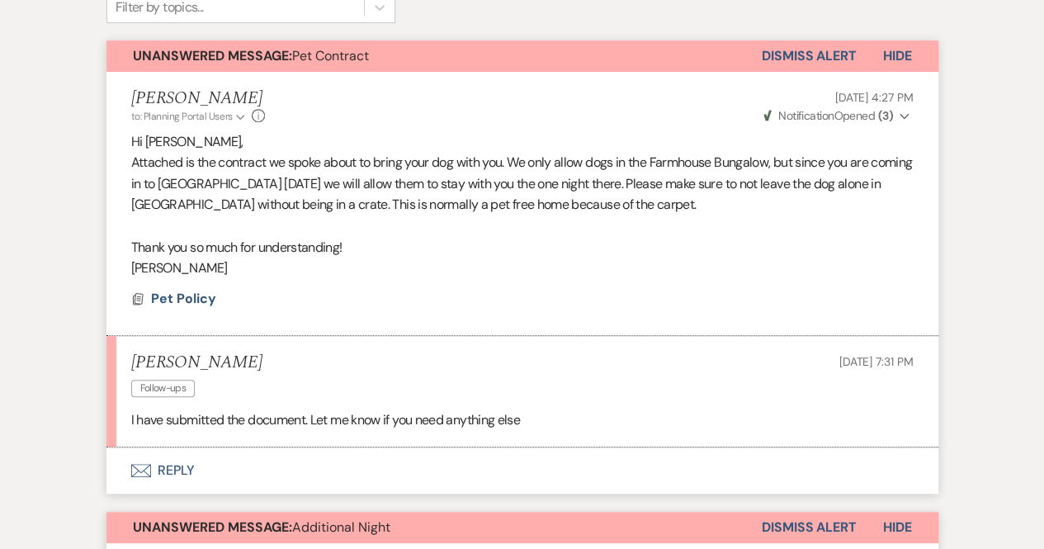
scroll to position [433, 0]
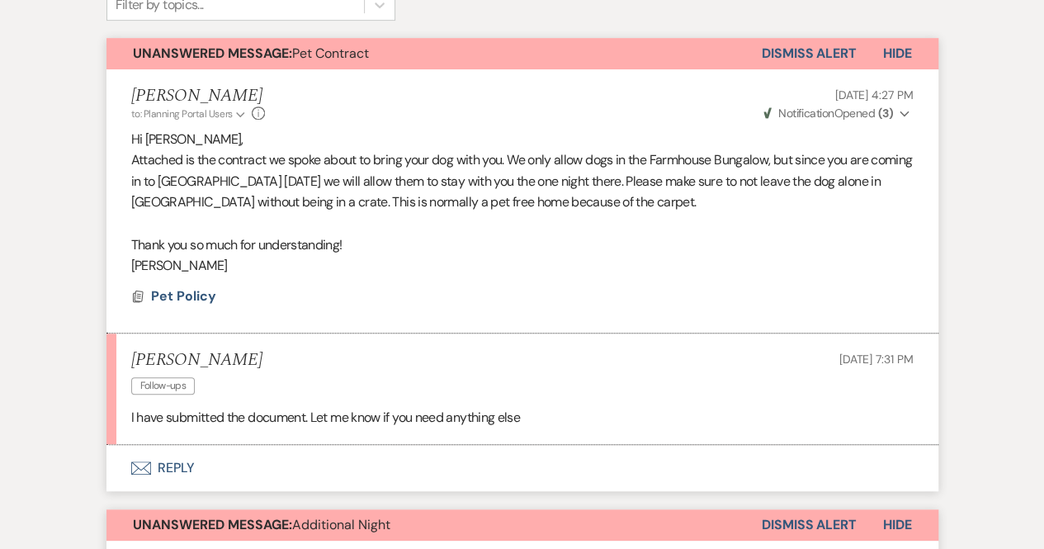
click at [162, 462] on button "Envelope Reply" at bounding box center [522, 468] width 832 height 46
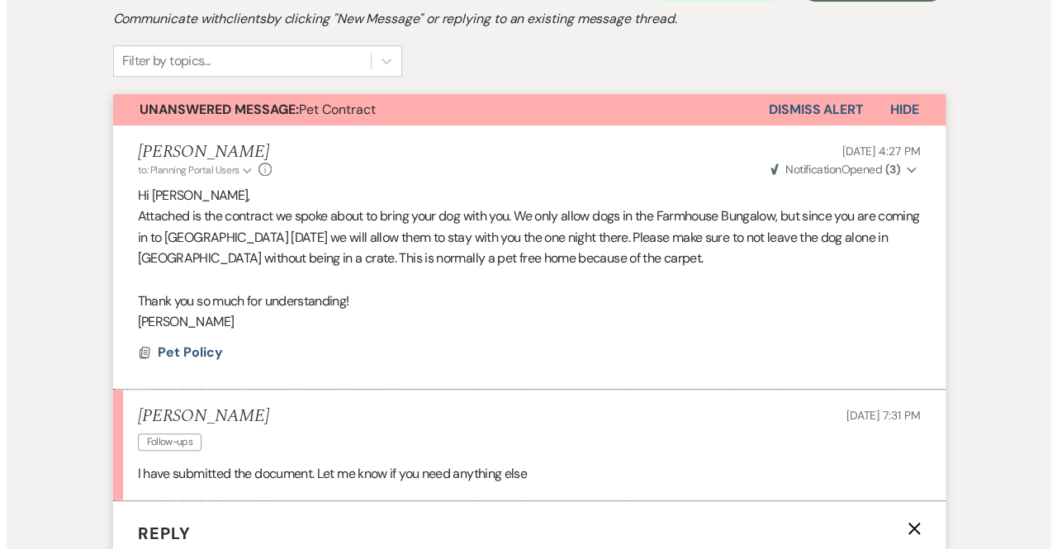
scroll to position [406, 0]
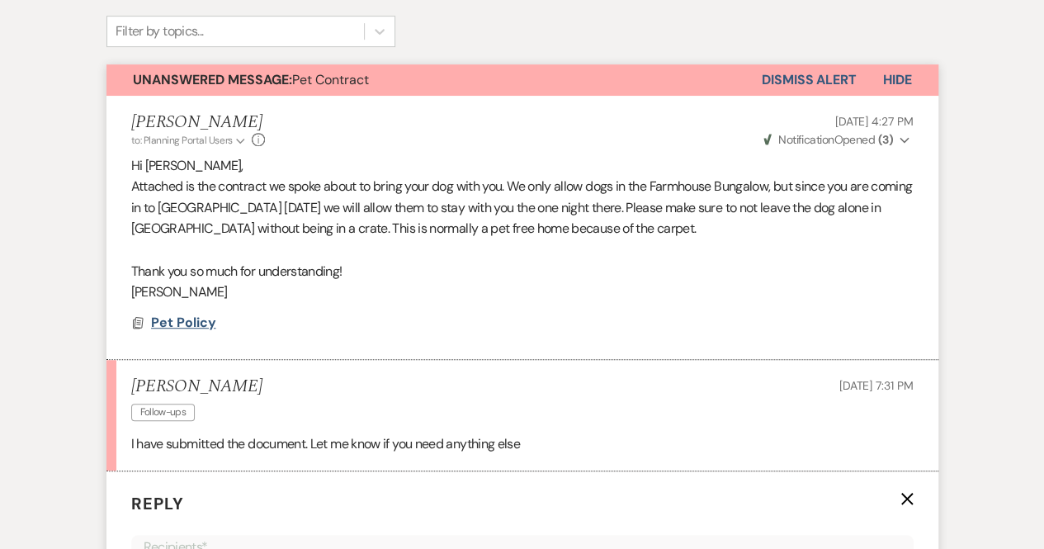
click at [188, 315] on span "Pet Policy" at bounding box center [183, 322] width 65 height 17
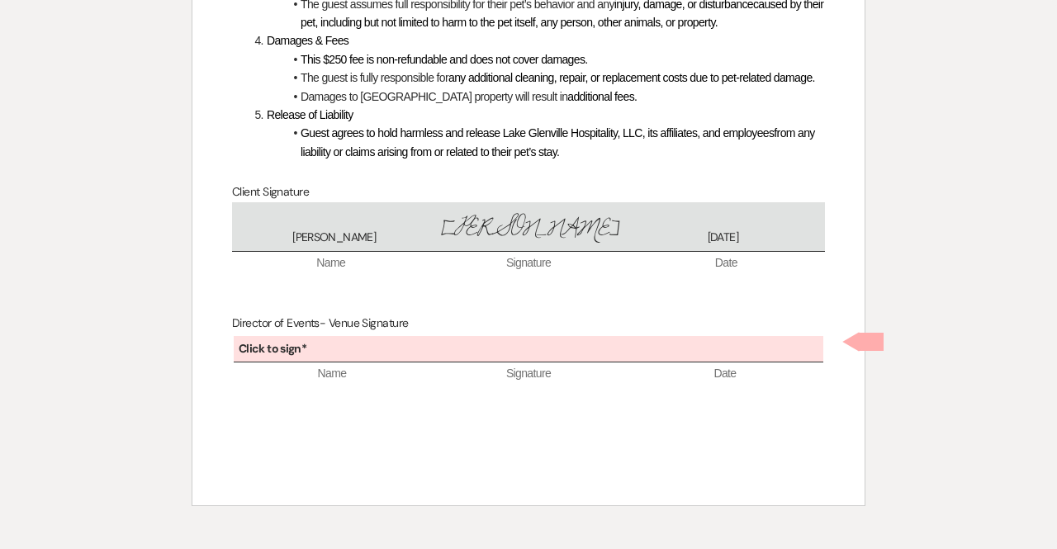
scroll to position [588, 0]
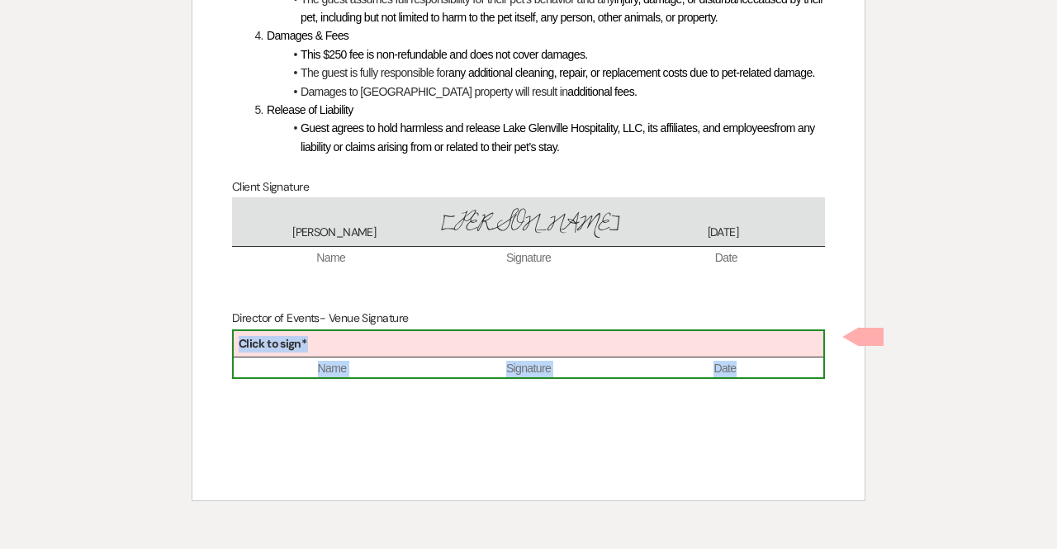
click at [455, 348] on div "Click to sign*" at bounding box center [528, 344] width 589 height 27
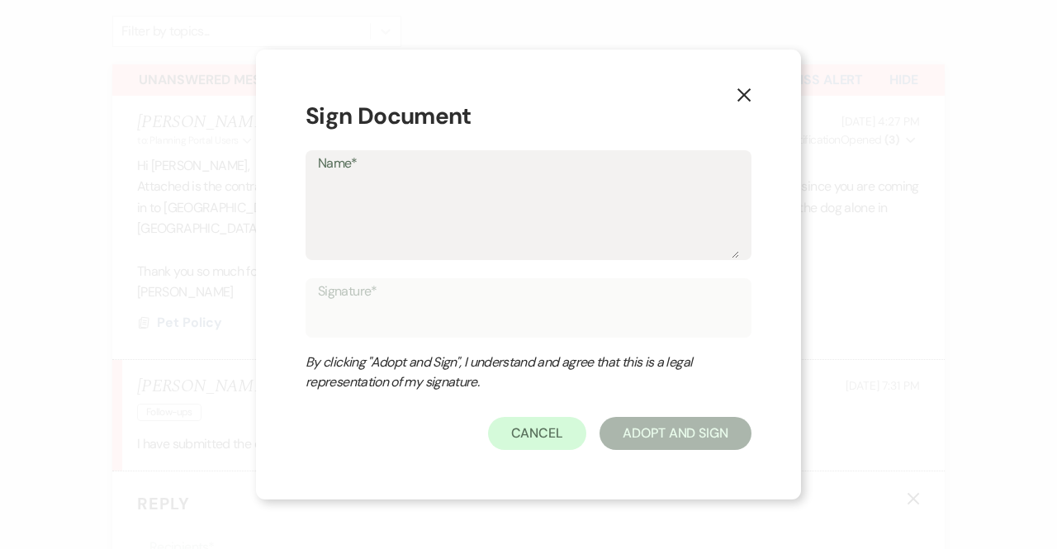
type textarea "M"
type input "M"
type textarea "Mi"
type input "Mi"
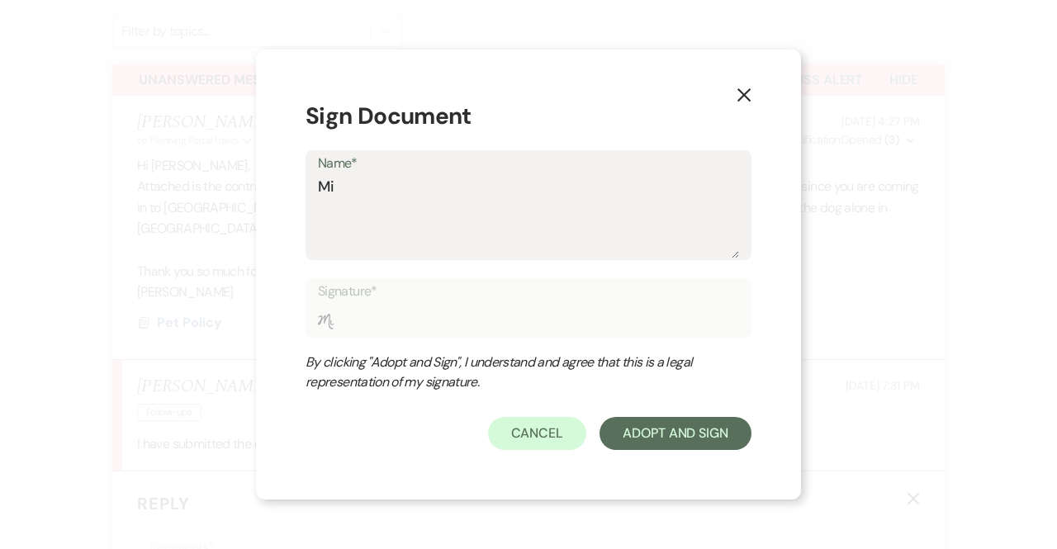
type textarea "Mic"
type input "Mic"
type textarea "Mich"
type input "Mich"
type textarea "Miche"
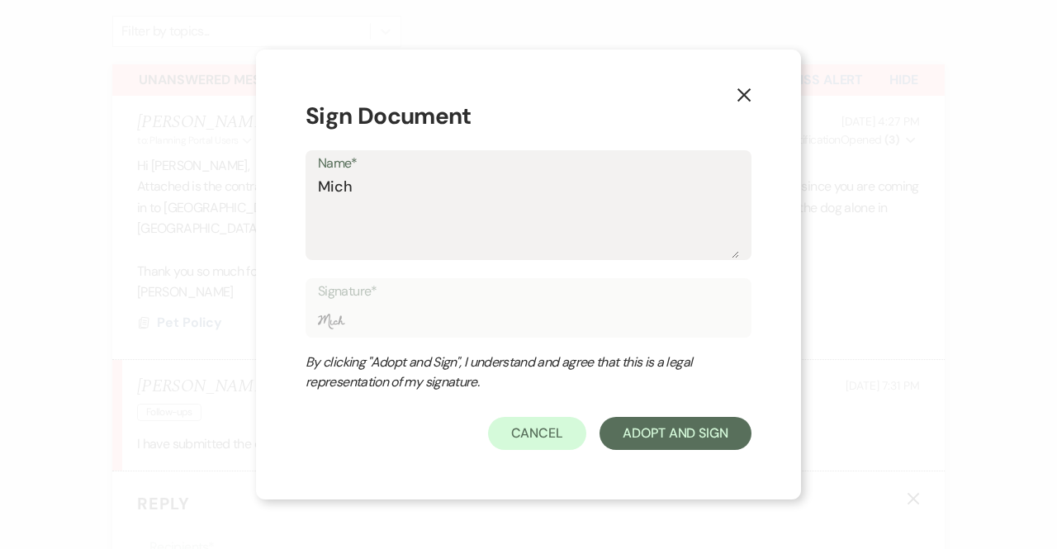
type input "Miche"
type textarea "[PERSON_NAME]"
type input "[PERSON_NAME]"
type textarea "[PERSON_NAME]"
type input "[PERSON_NAME]"
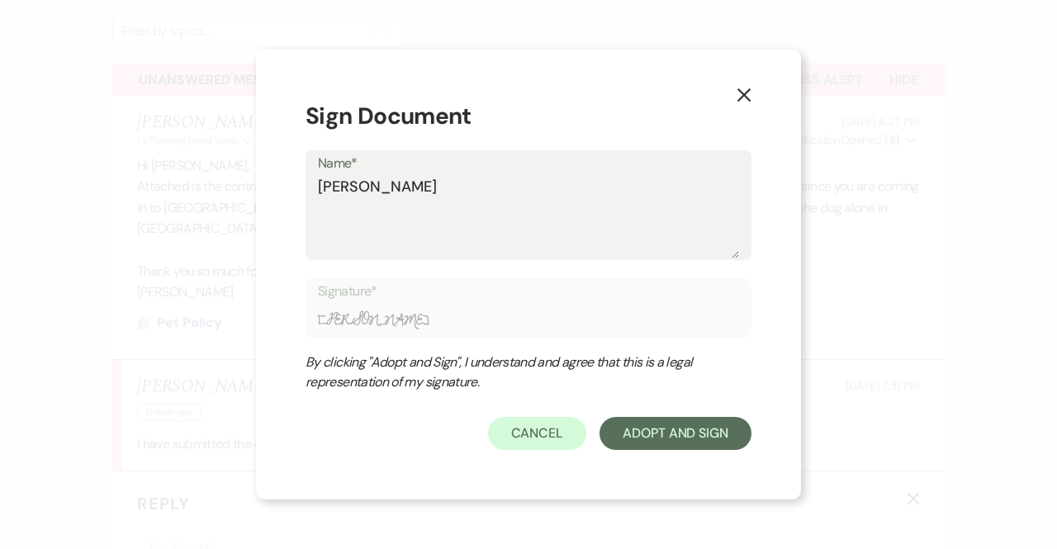
type textarea "[PERSON_NAME]"
type input "[PERSON_NAME]"
type textarea "[PERSON_NAME]"
type input "[PERSON_NAME]"
type textarea "[PERSON_NAME]"
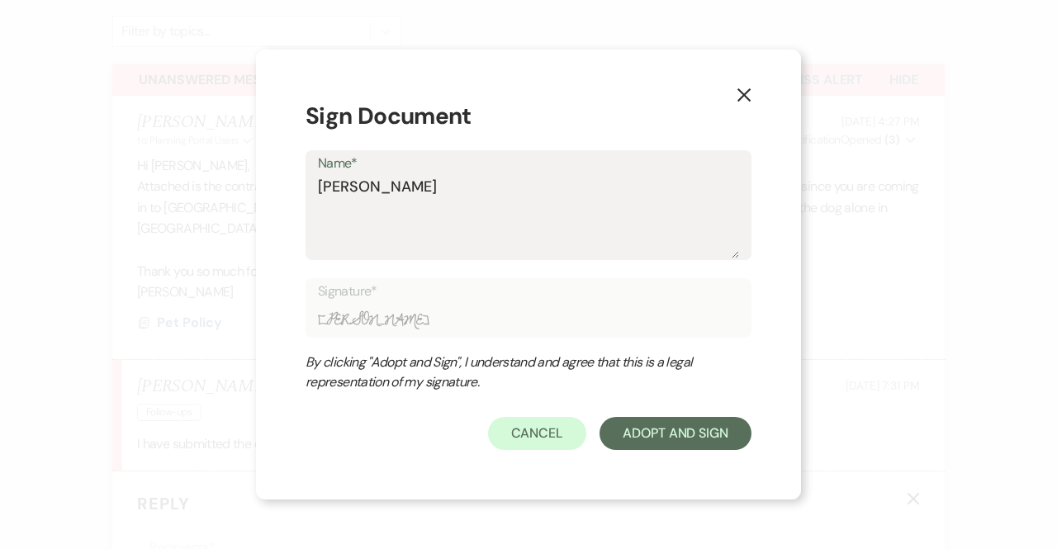
type input "[PERSON_NAME]"
type textarea "[PERSON_NAME]"
type input "[PERSON_NAME]"
type textarea "[PERSON_NAME]"
type input "[PERSON_NAME]"
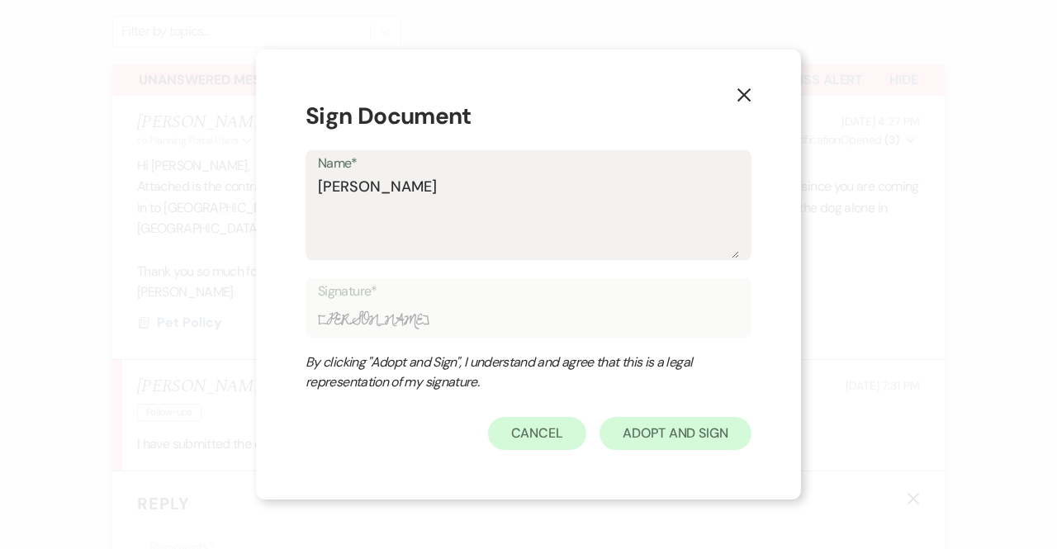
type textarea "[PERSON_NAME]"
click at [656, 438] on button "Adopt And Sign" at bounding box center [675, 433] width 152 height 33
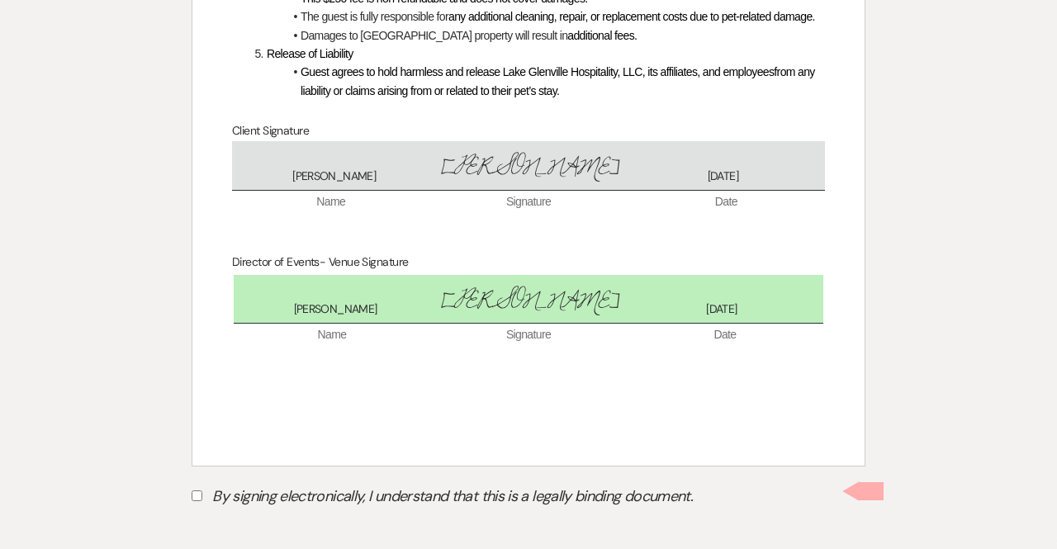
scroll to position [657, 0]
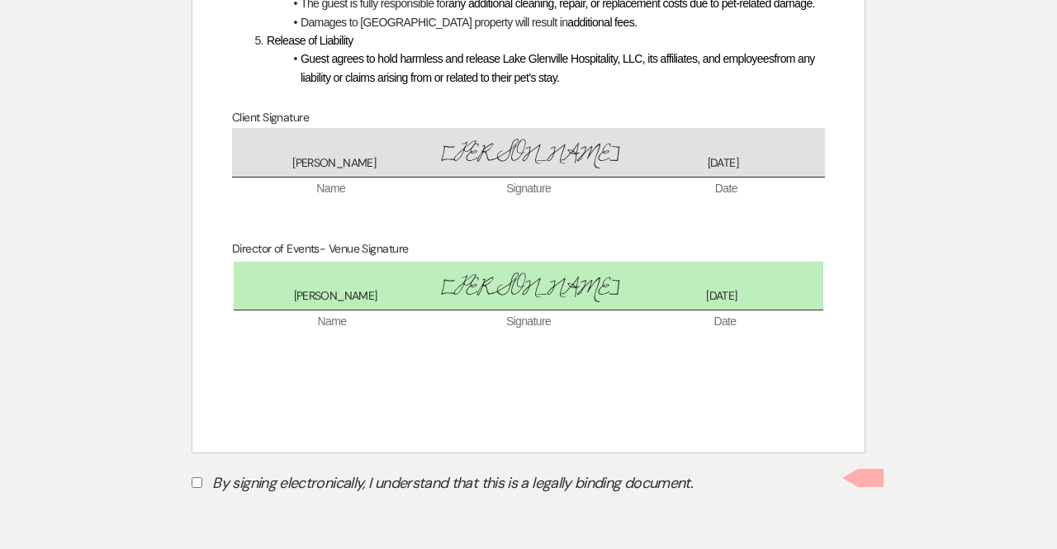
click at [198, 479] on input "By signing electronically, I understand that this is a legally binding document." at bounding box center [197, 482] width 11 height 11
checkbox input "true"
click at [230, 523] on button "Submit" at bounding box center [250, 524] width 116 height 30
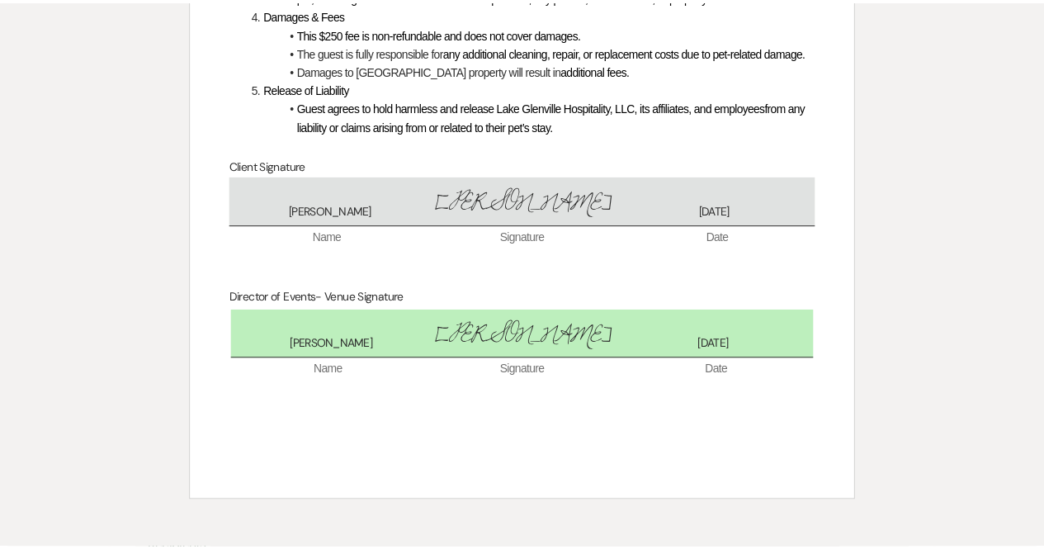
scroll to position [0, 0]
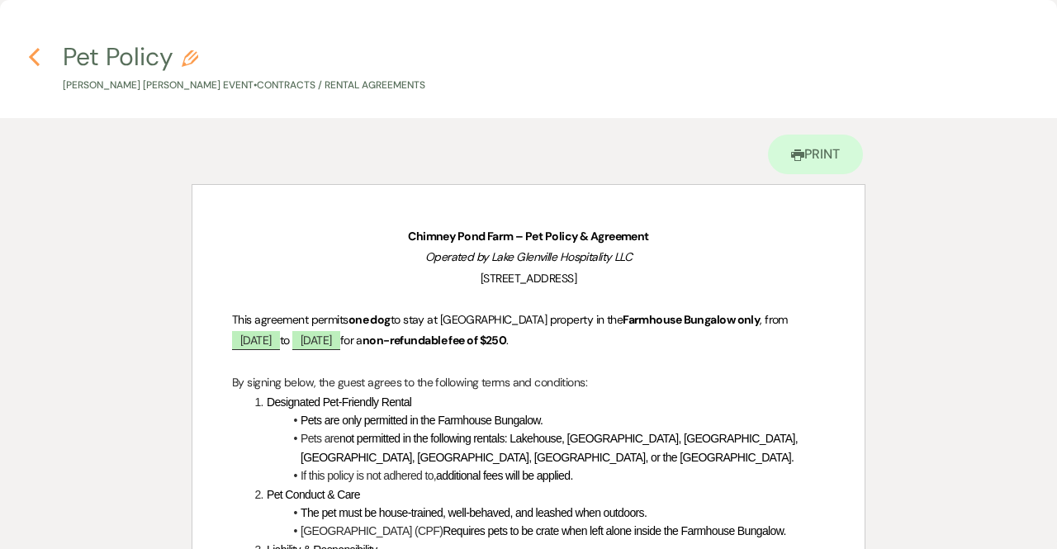
click at [35, 55] on icon "Previous" at bounding box center [34, 57] width 12 height 20
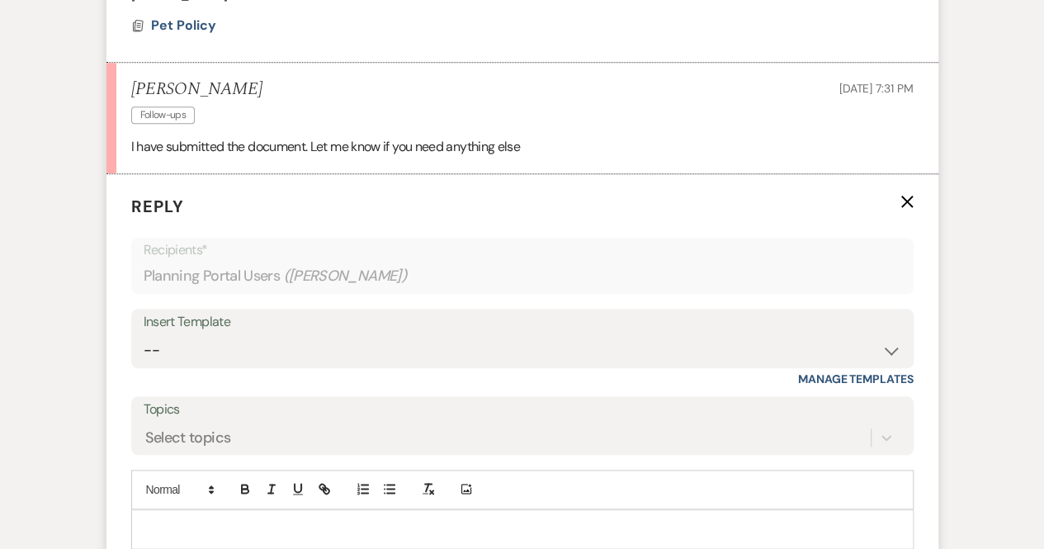
scroll to position [806, 0]
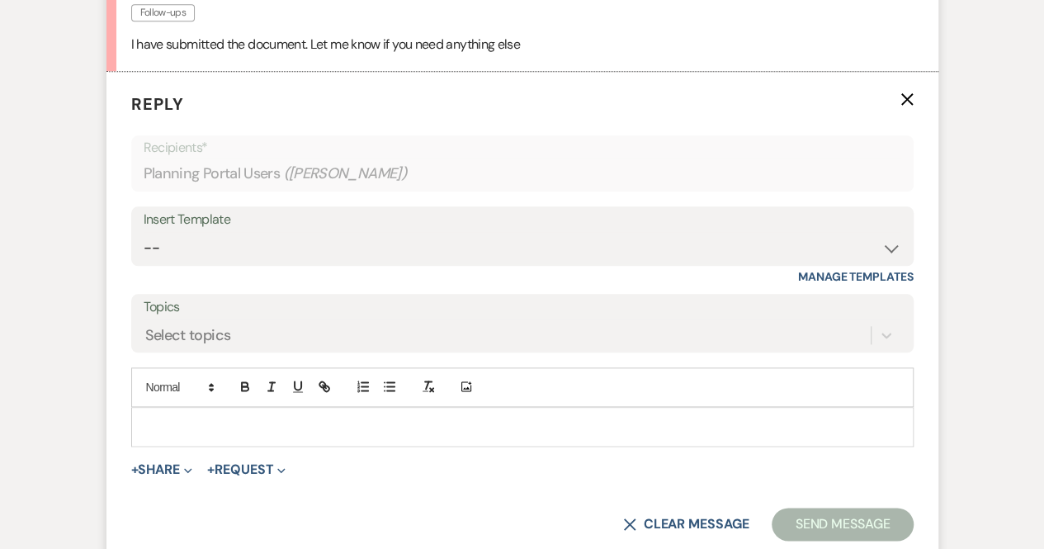
click at [192, 429] on p at bounding box center [522, 427] width 756 height 18
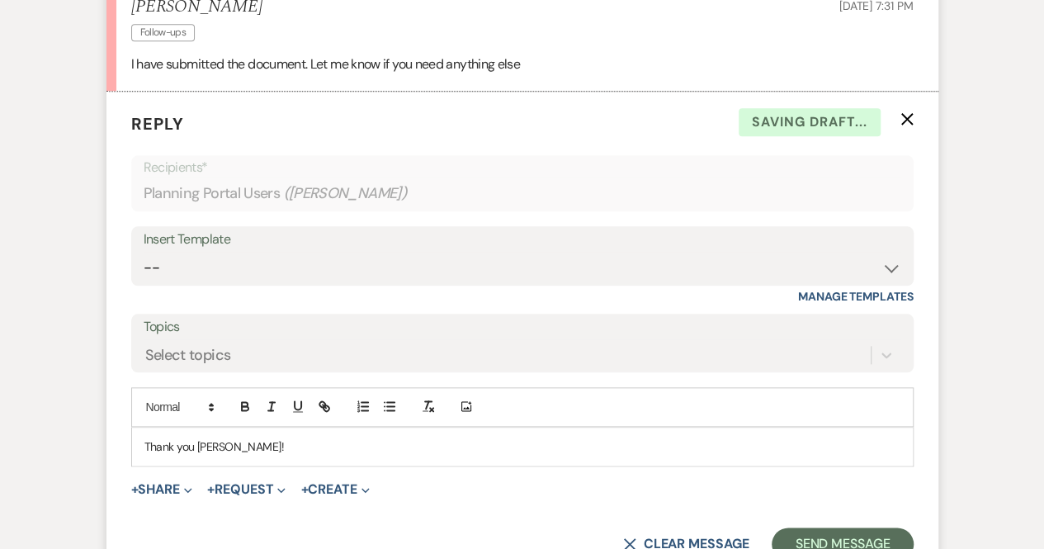
scroll to position [789, 0]
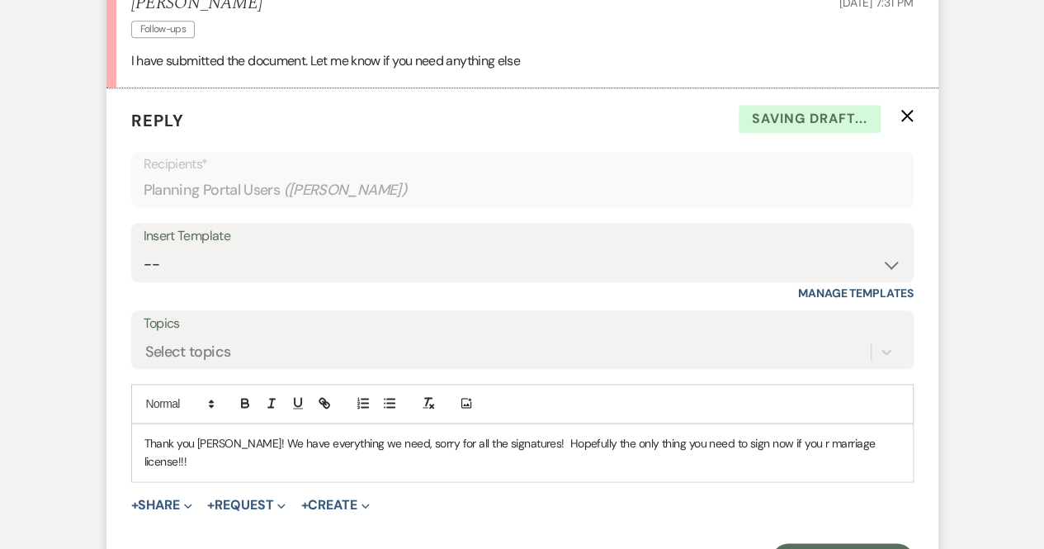
click at [779, 437] on p "Thank you Kennedy! We have everything we need, sorry for all the signatures! Ho…" at bounding box center [522, 452] width 756 height 37
click at [885, 443] on p "Thank you Kennedy! We have everything we need, sorry for all the signatures! Ho…" at bounding box center [522, 452] width 756 height 37
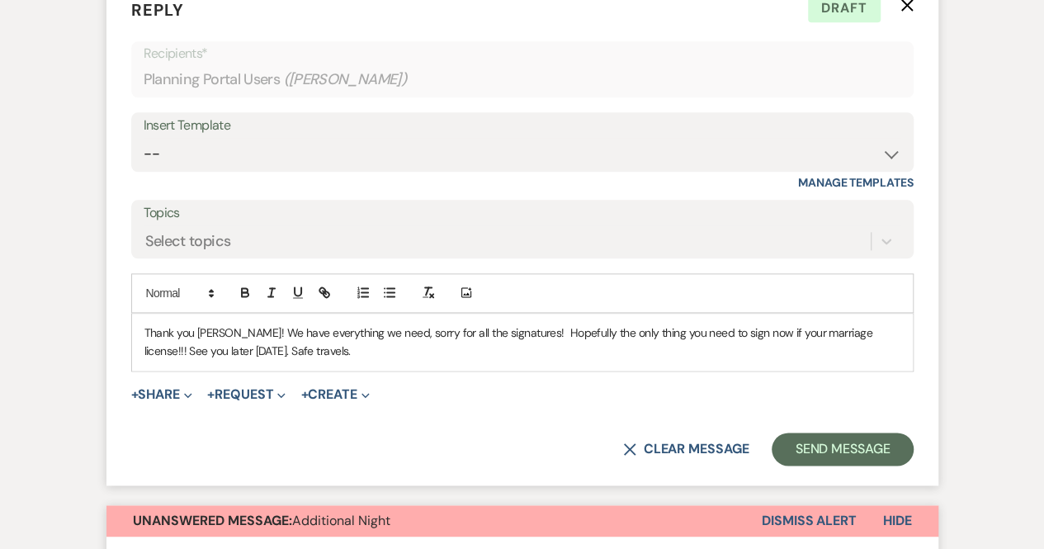
scroll to position [900, 0]
click at [872, 441] on button "Send Message" at bounding box center [842, 449] width 141 height 33
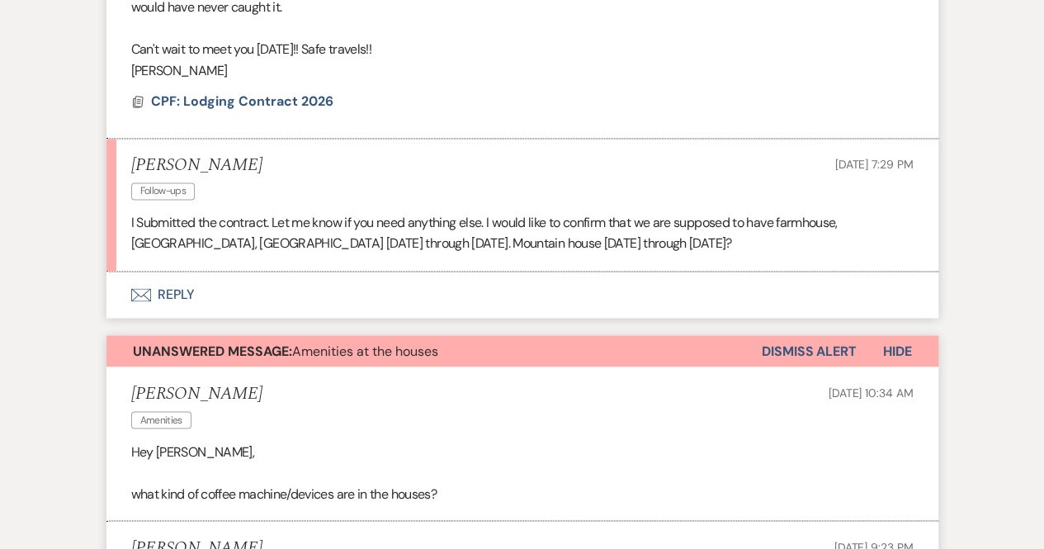
scroll to position [1222, 0]
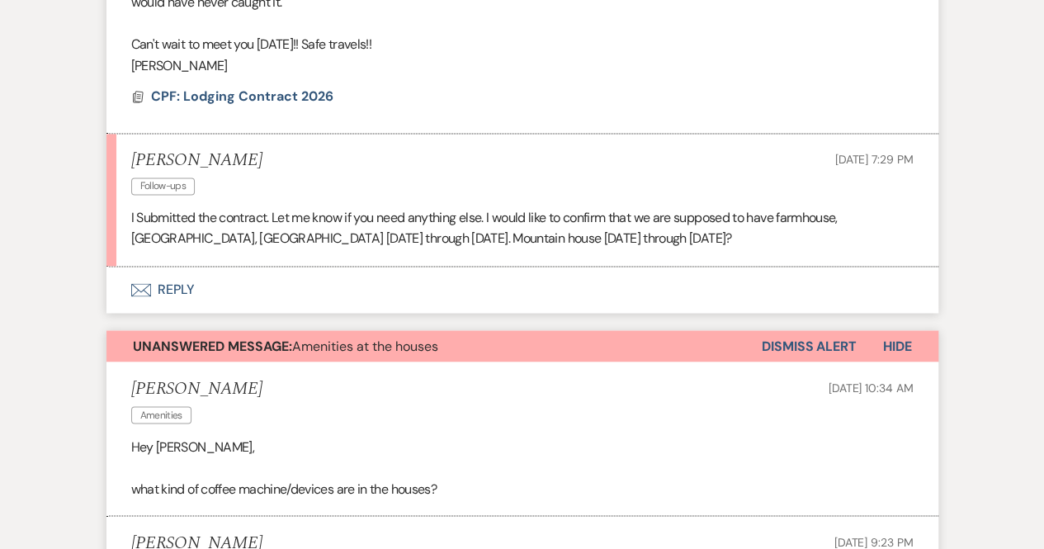
click at [168, 282] on button "Envelope Reply" at bounding box center [522, 290] width 832 height 46
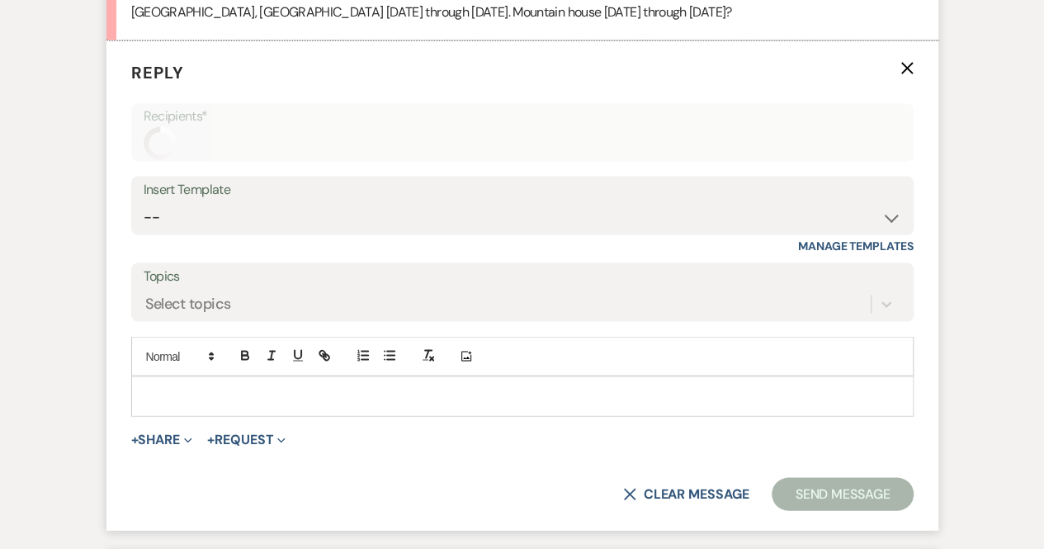
scroll to position [1455, 0]
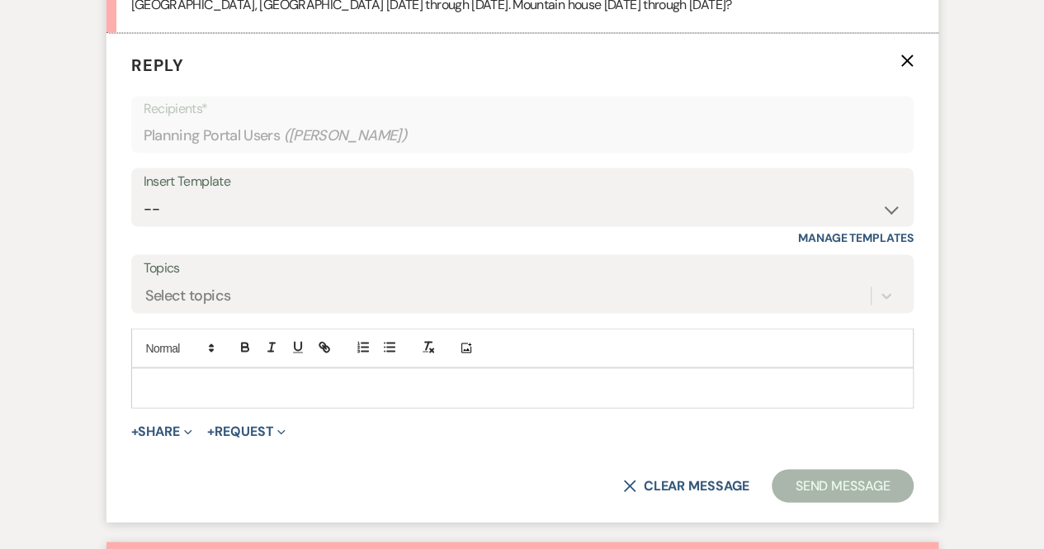
click at [155, 379] on p at bounding box center [522, 387] width 756 height 18
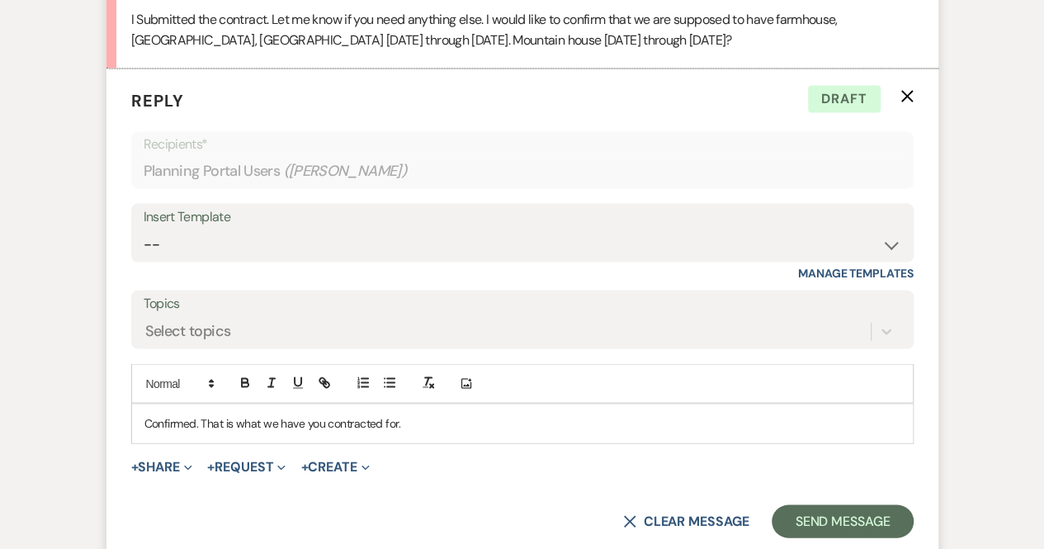
scroll to position [1421, 0]
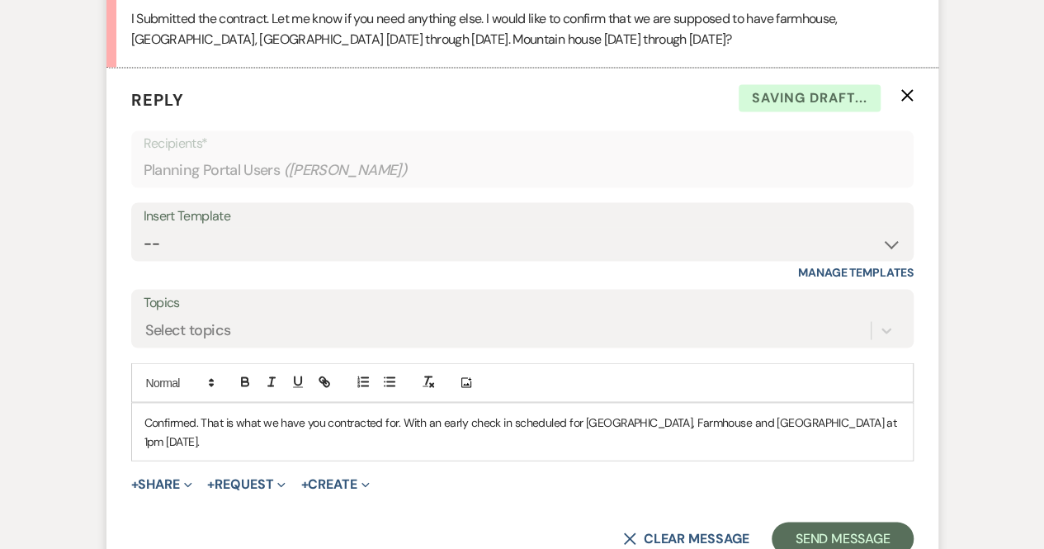
click at [401, 416] on p "Confirmed. That is what we have you contracted for. With an early check in sche…" at bounding box center [522, 431] width 756 height 37
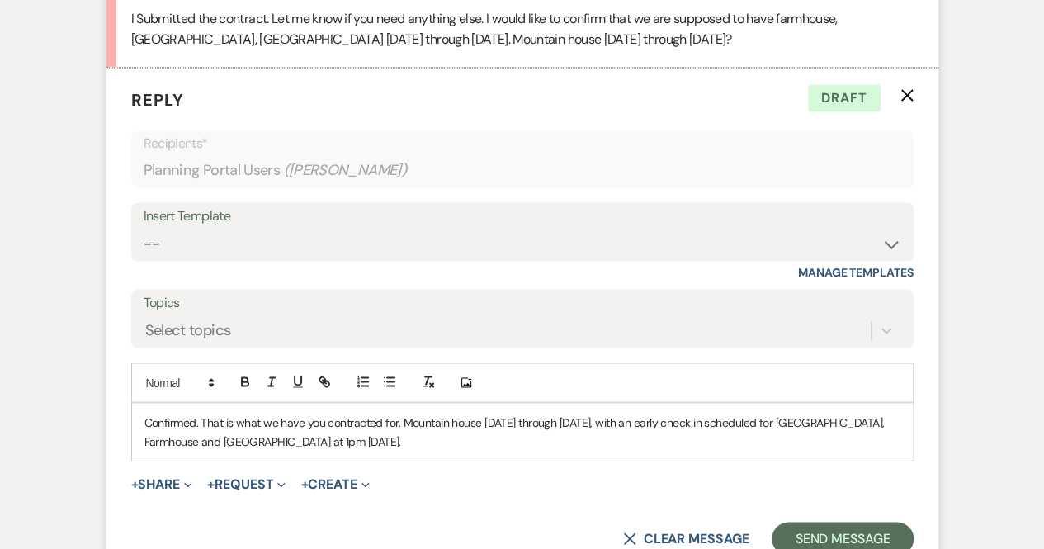
drag, startPoint x: 311, startPoint y: 438, endPoint x: 299, endPoint y: 447, distance: 15.9
click at [299, 447] on div "Confirmed. That is what we have you contracted for. Mountain house today throug…" at bounding box center [522, 431] width 781 height 57
click at [815, 528] on button "Send Message" at bounding box center [842, 538] width 141 height 33
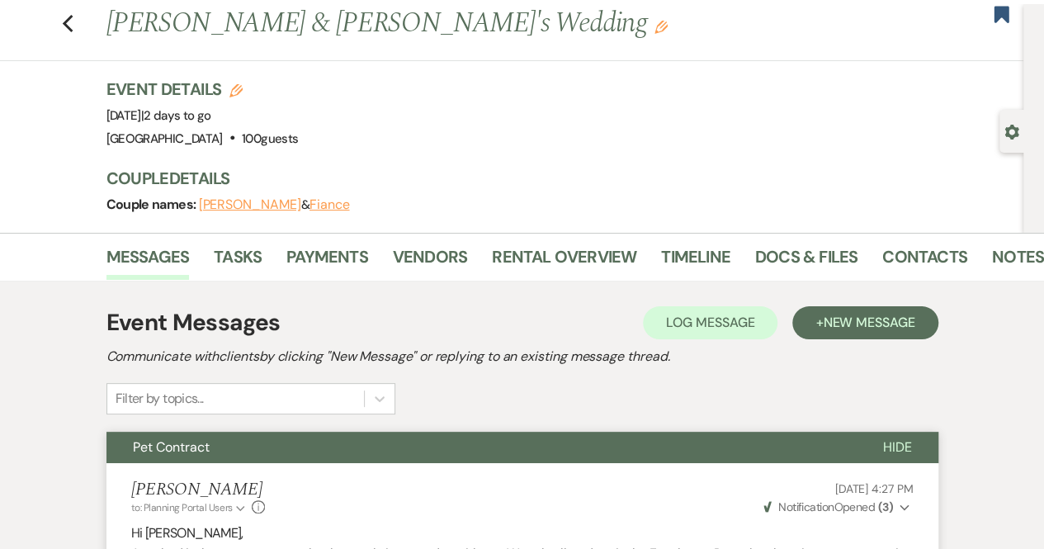
scroll to position [0, 0]
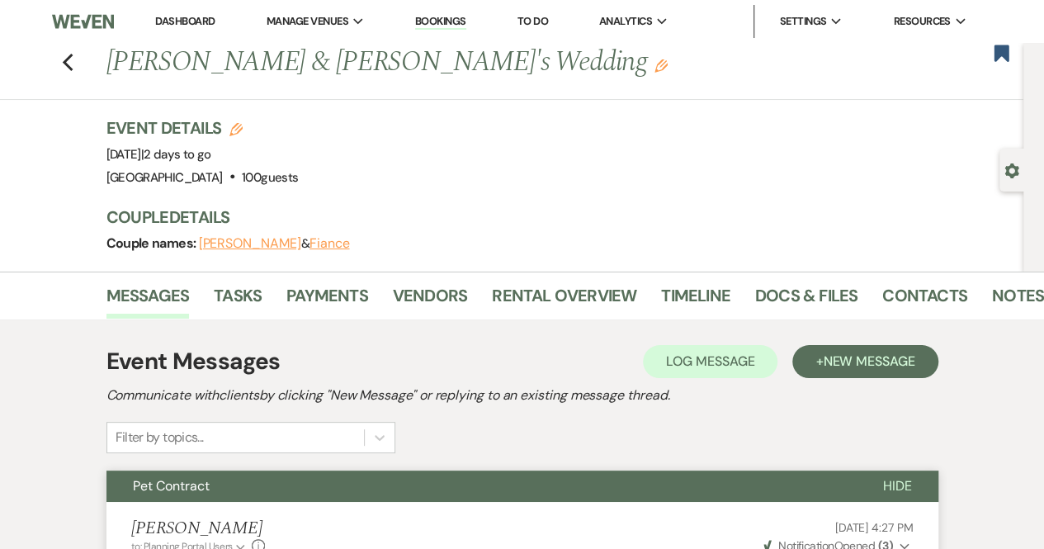
click at [67, 58] on div "Previous Kennedy Osborne & Fiance's Wedding Edit Bookmark" at bounding box center [508, 71] width 1032 height 57
click at [73, 58] on use "button" at bounding box center [67, 63] width 11 height 18
